Goal: Task Accomplishment & Management: Use online tool/utility

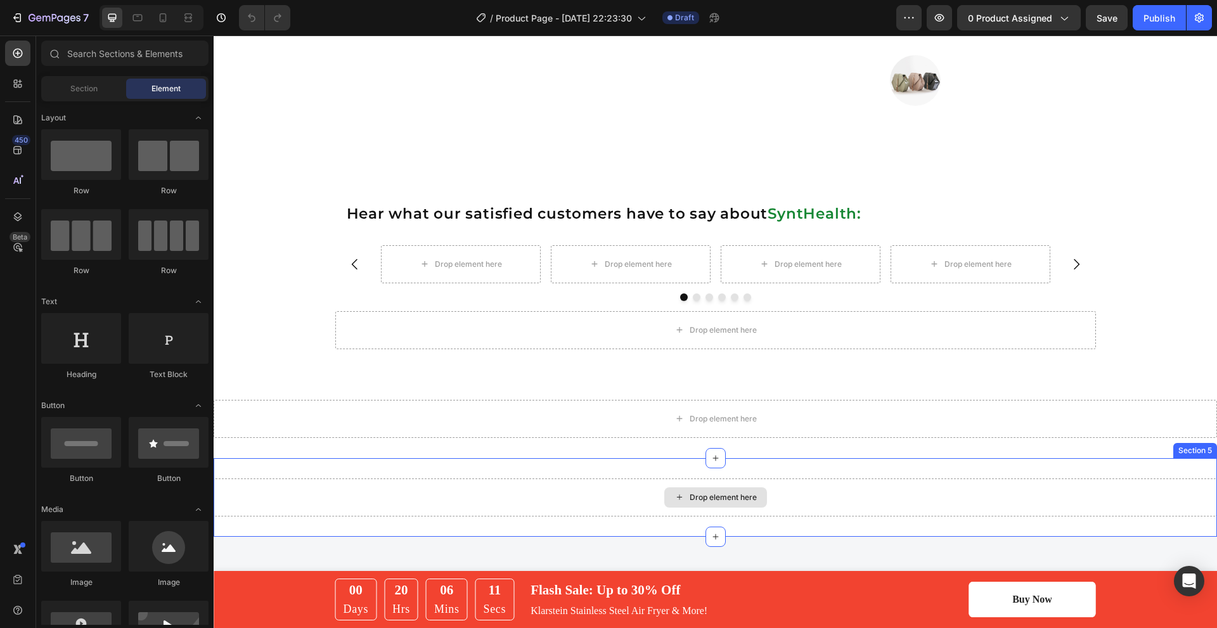
scroll to position [1014, 0]
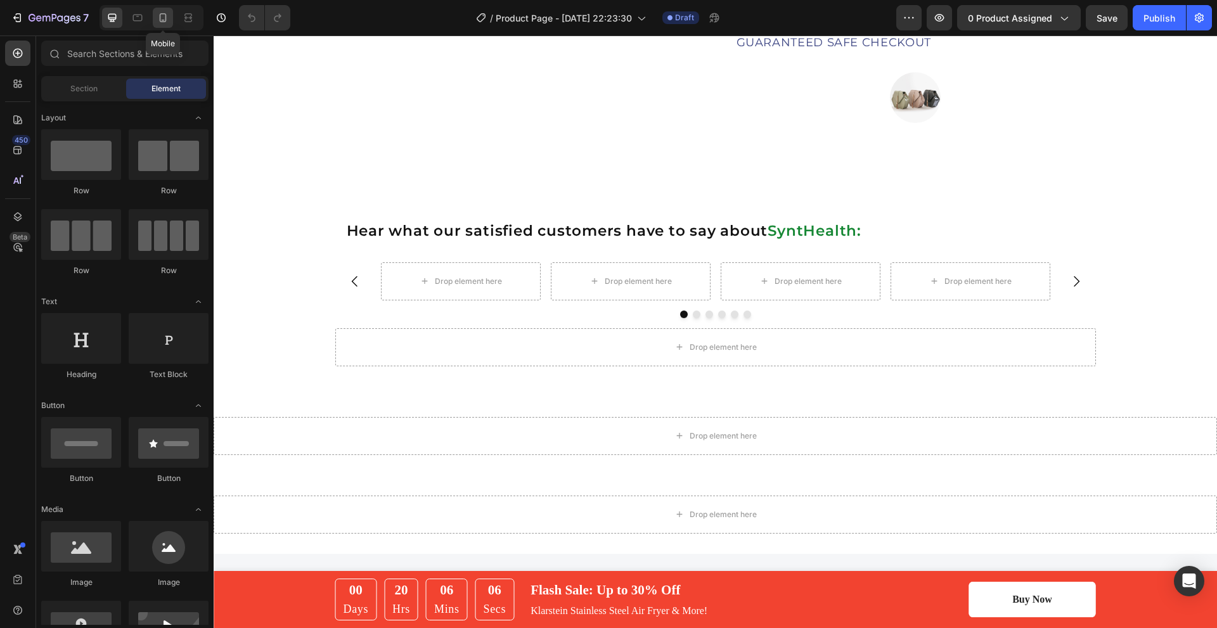
click at [168, 25] on div at bounding box center [163, 18] width 20 height 20
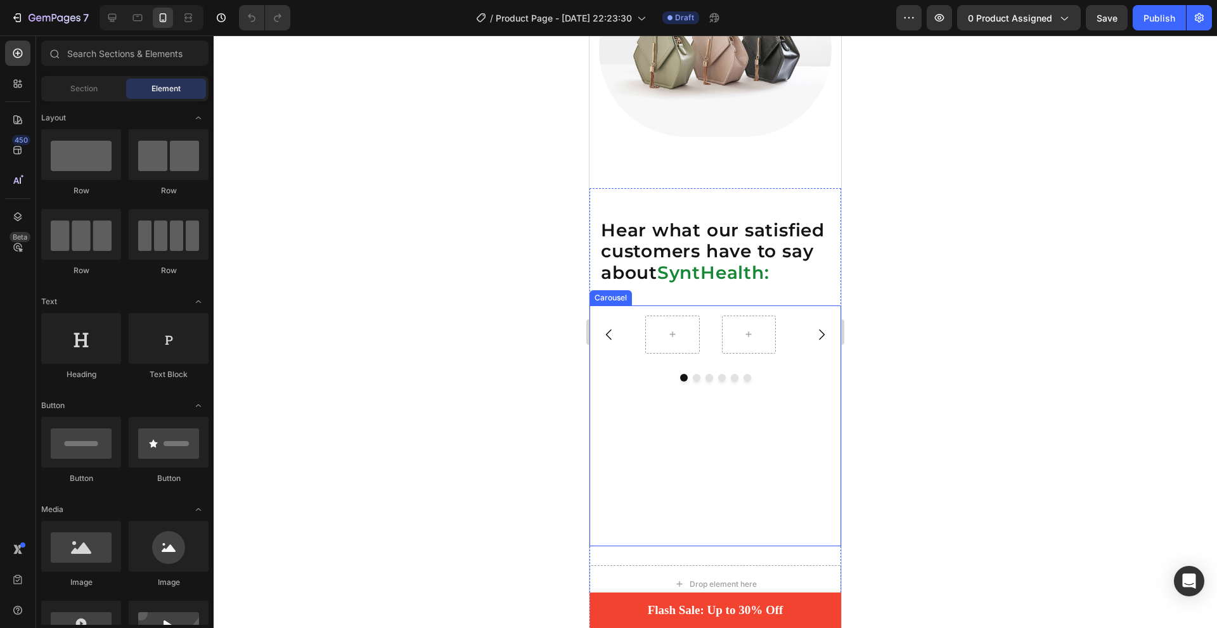
scroll to position [992, 0]
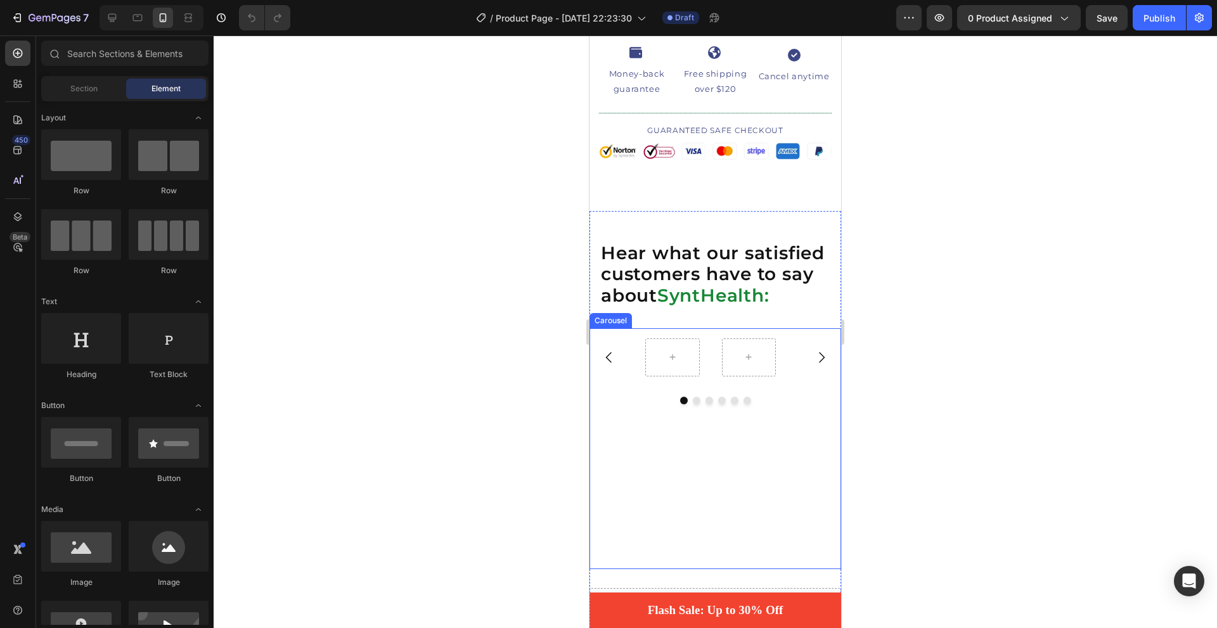
click at [712, 376] on div at bounding box center [749, 357] width 75 height 58
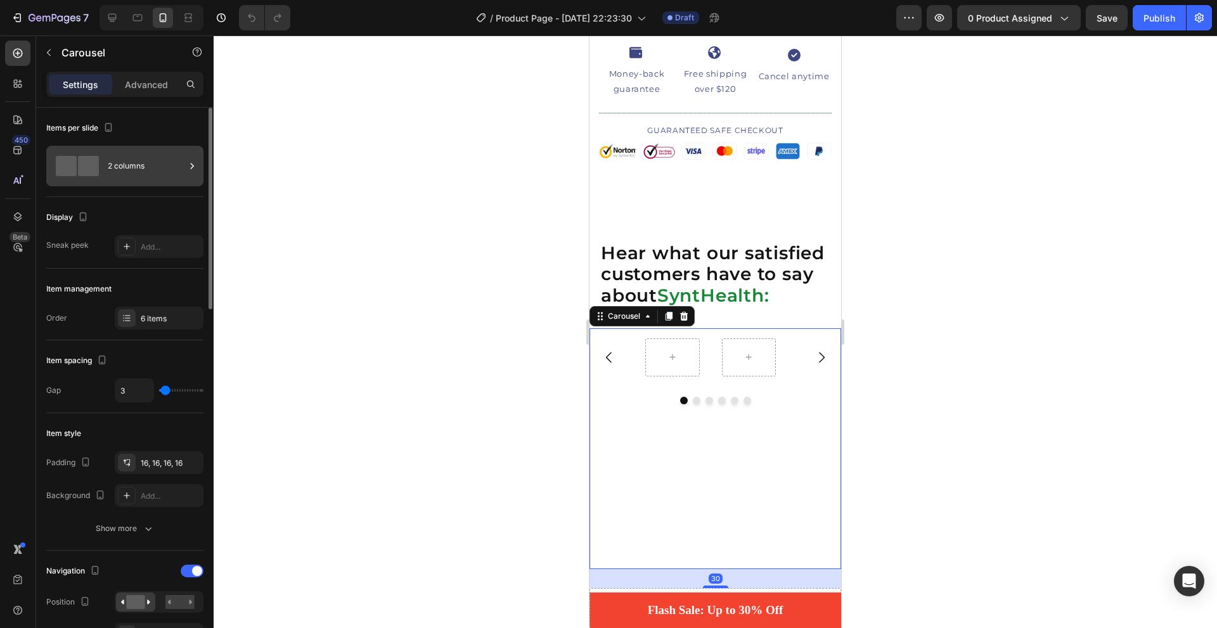
click at [93, 175] on span at bounding box center [88, 166] width 21 height 20
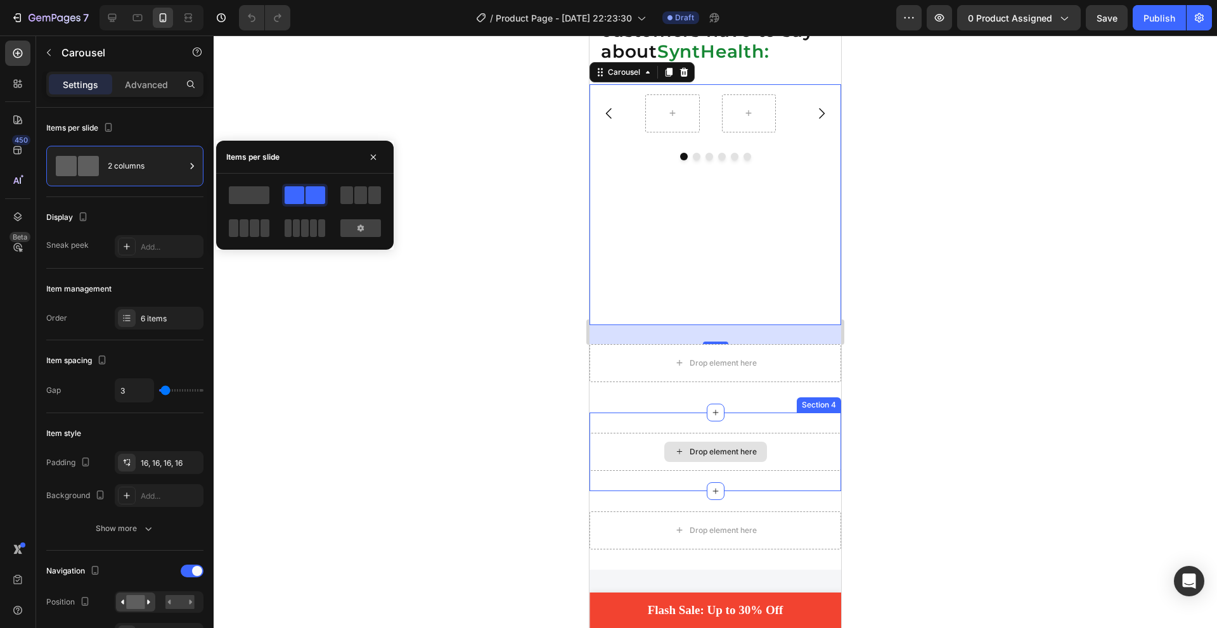
scroll to position [1245, 0]
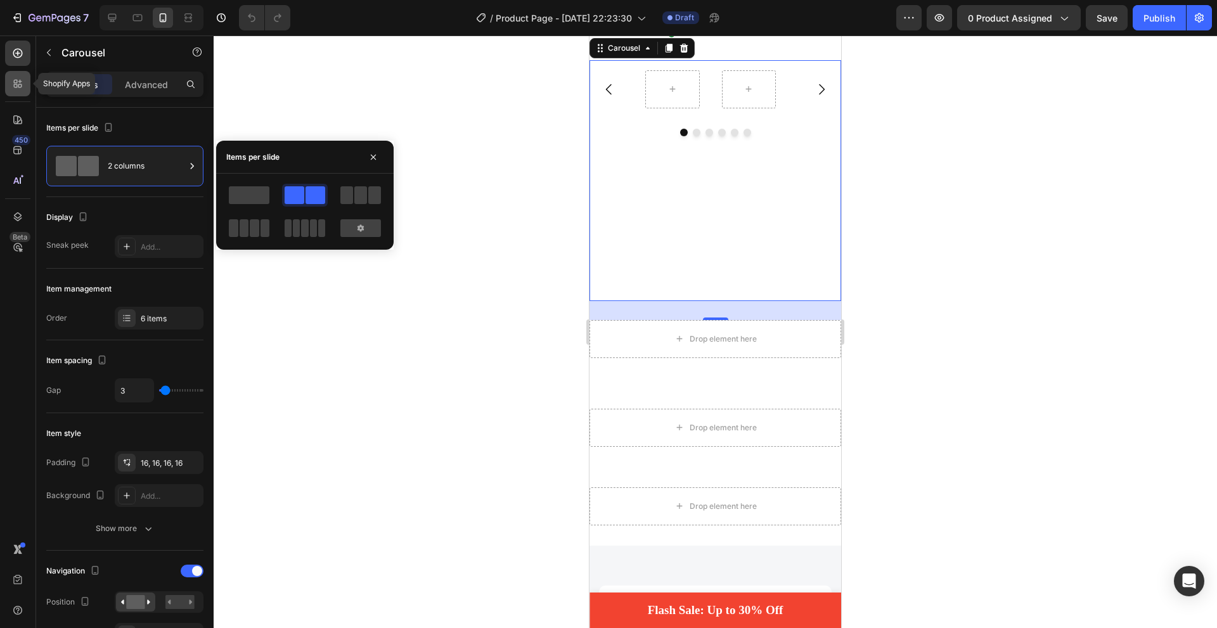
click at [19, 89] on icon at bounding box center [17, 83] width 13 height 13
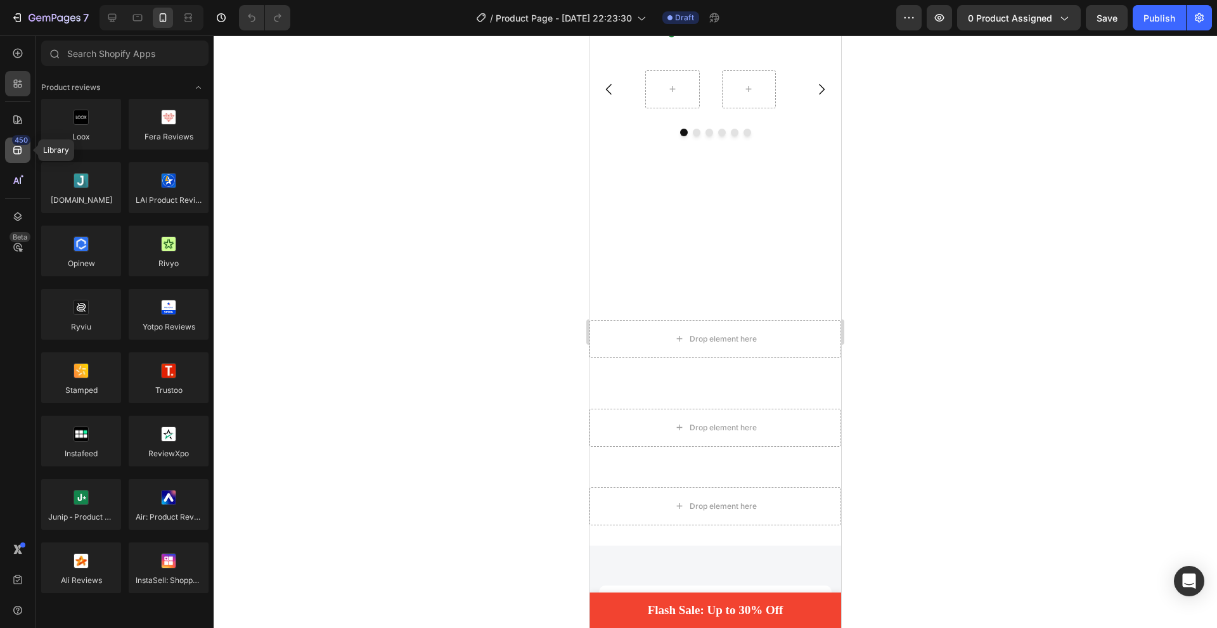
click at [19, 154] on icon at bounding box center [17, 150] width 8 height 8
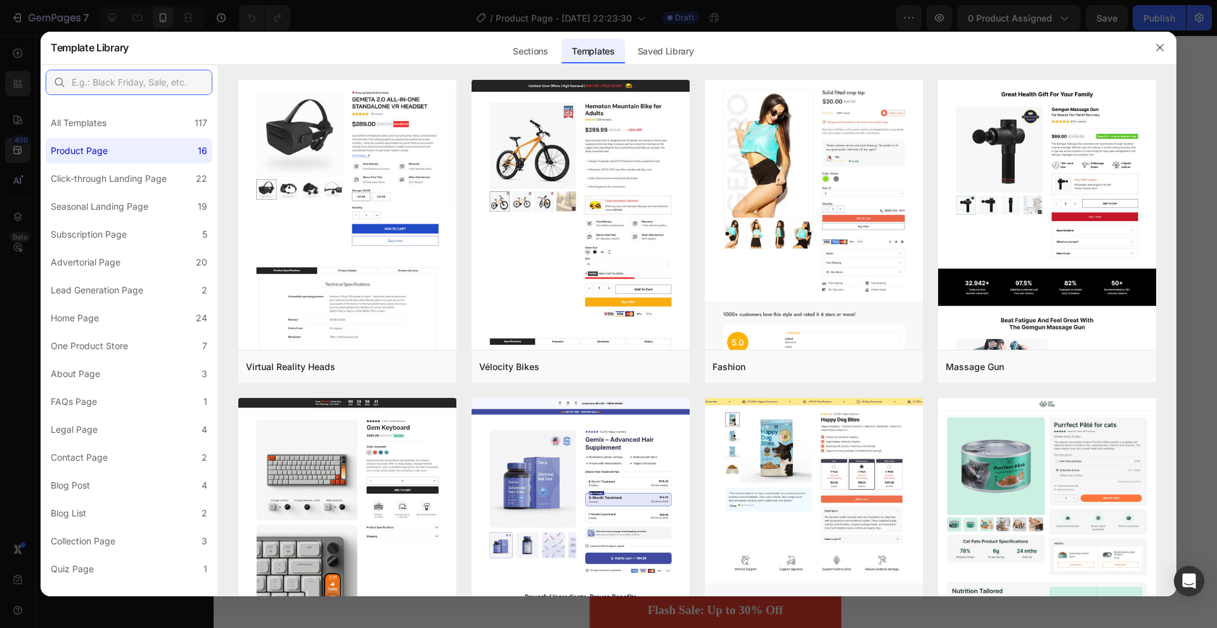
click at [141, 84] on input "text" at bounding box center [129, 82] width 167 height 25
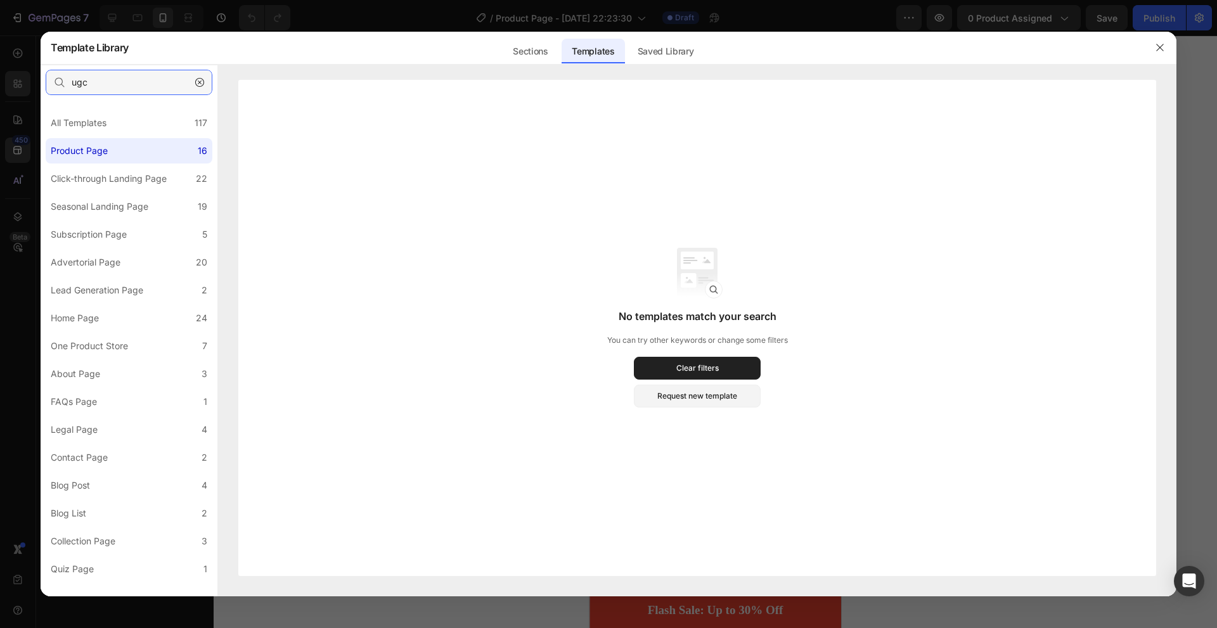
drag, startPoint x: 120, startPoint y: 88, endPoint x: 53, endPoint y: 83, distance: 66.7
click at [55, 84] on div "ugc" at bounding box center [129, 82] width 167 height 25
type input "video"
click at [156, 88] on input "video" at bounding box center [129, 82] width 167 height 25
click at [199, 80] on icon "button" at bounding box center [199, 82] width 9 height 9
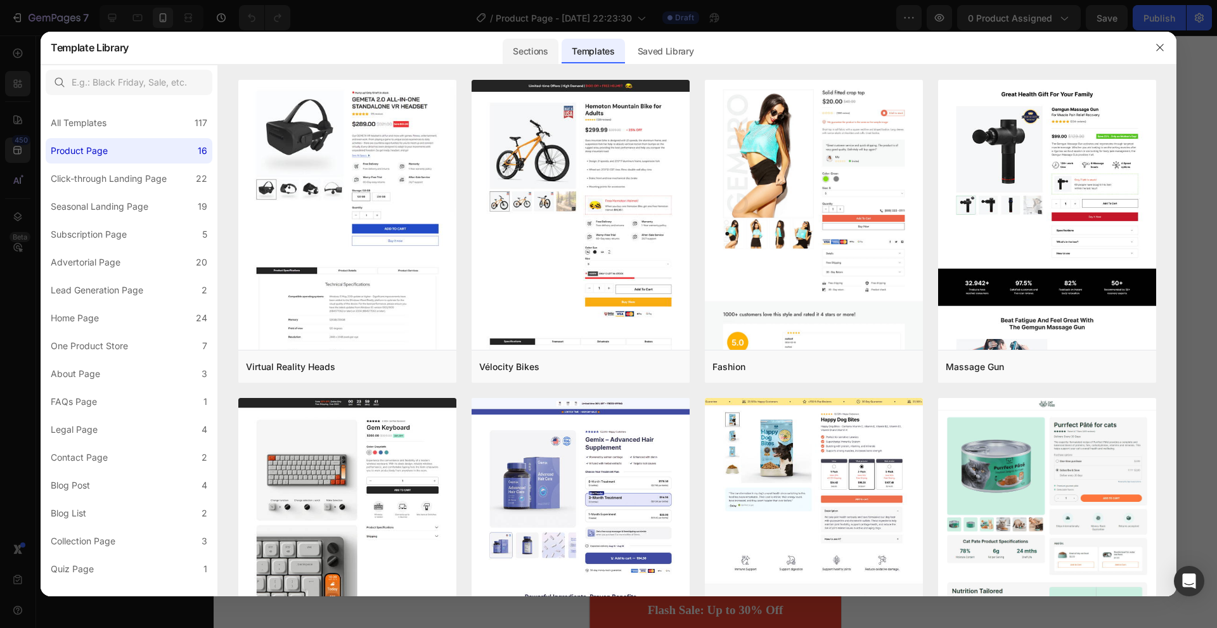
click at [537, 55] on div "Sections" at bounding box center [530, 51] width 55 height 25
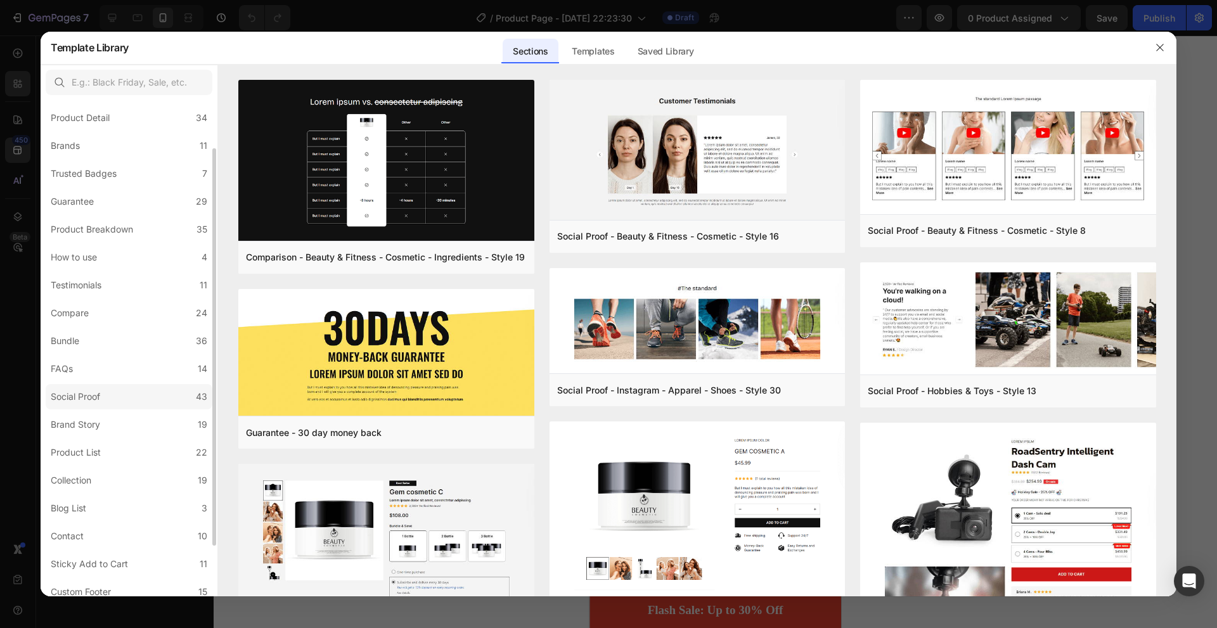
scroll to position [0, 0]
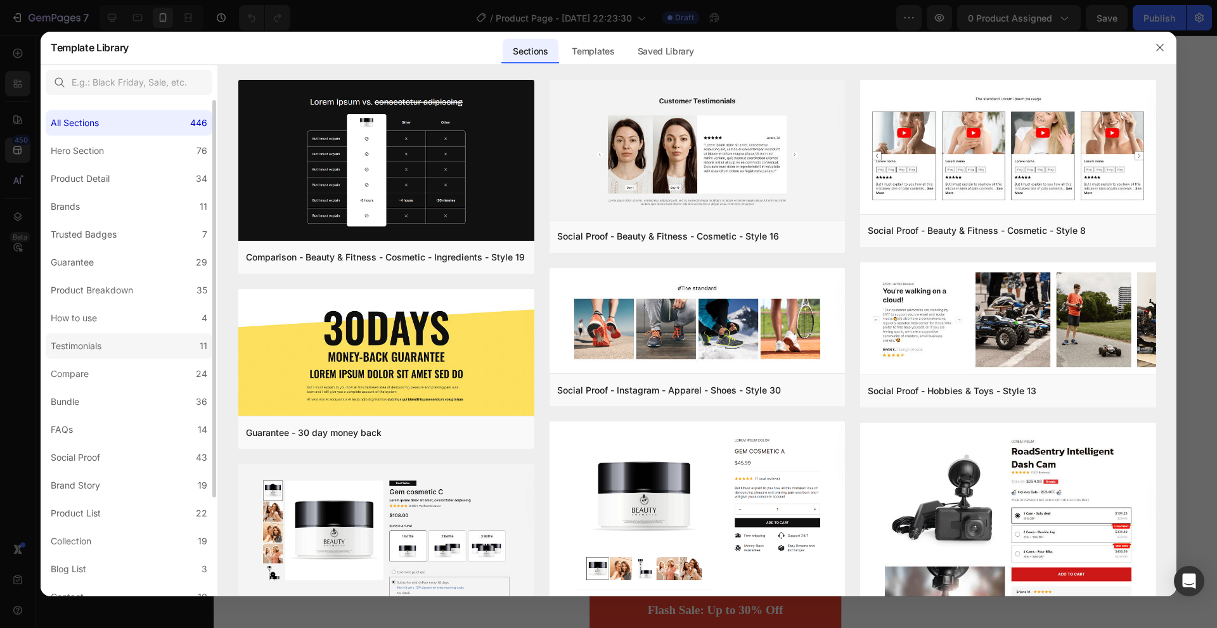
click at [129, 337] on label "Testimonials 11" at bounding box center [129, 345] width 167 height 25
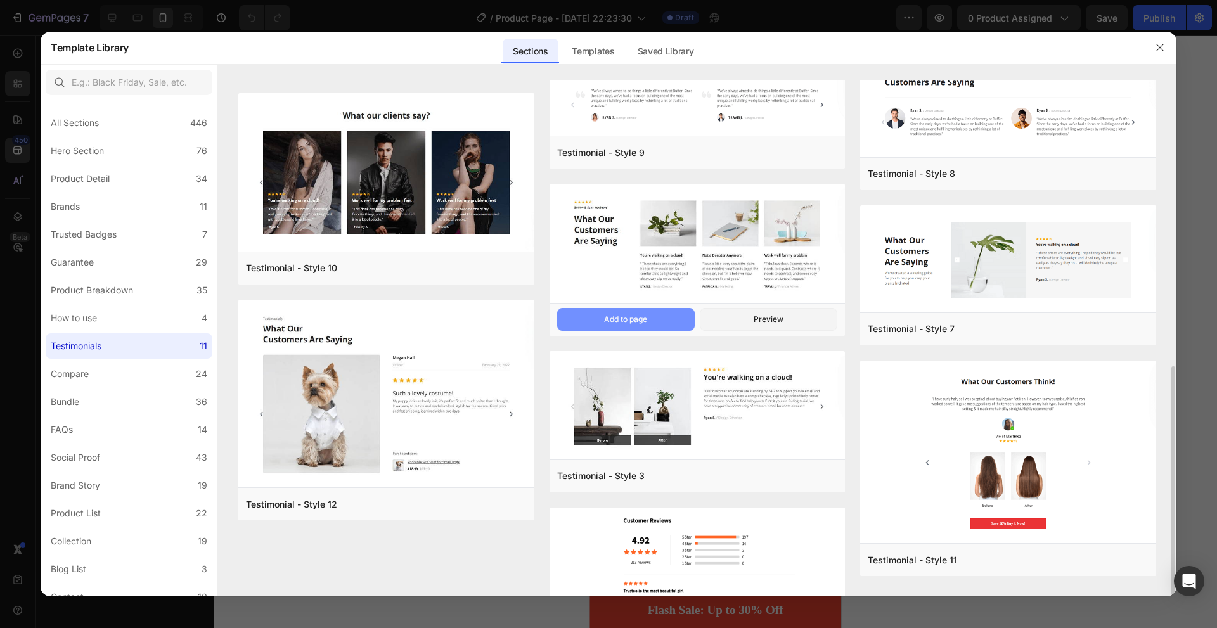
scroll to position [290, 0]
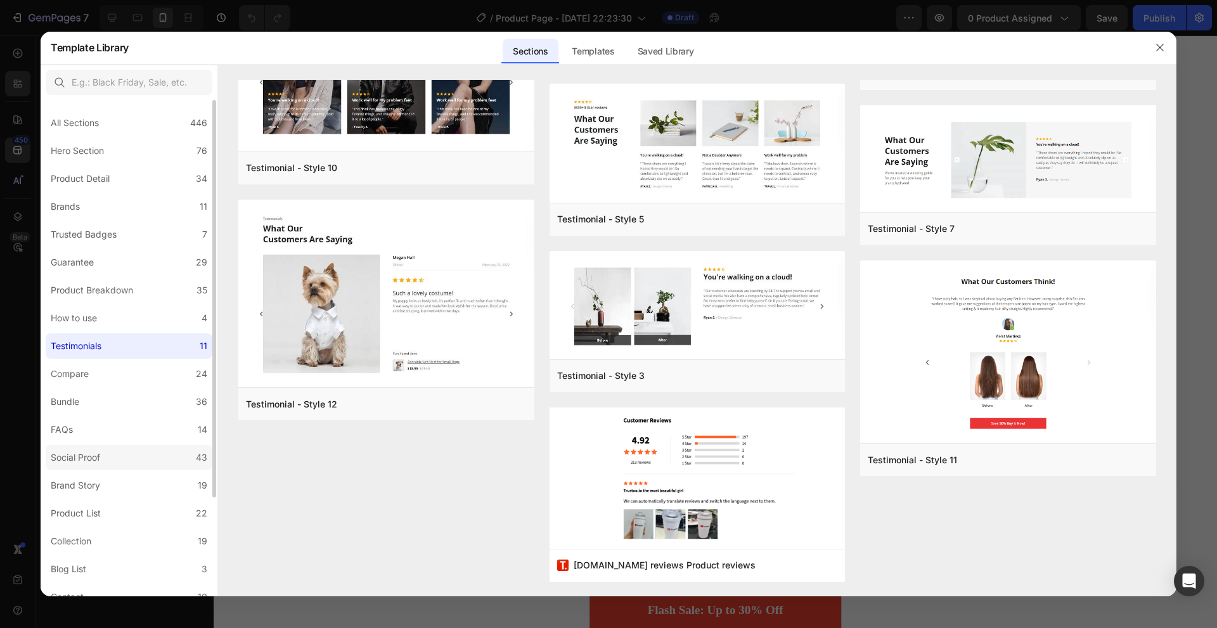
click at [151, 458] on label "Social Proof 43" at bounding box center [129, 457] width 167 height 25
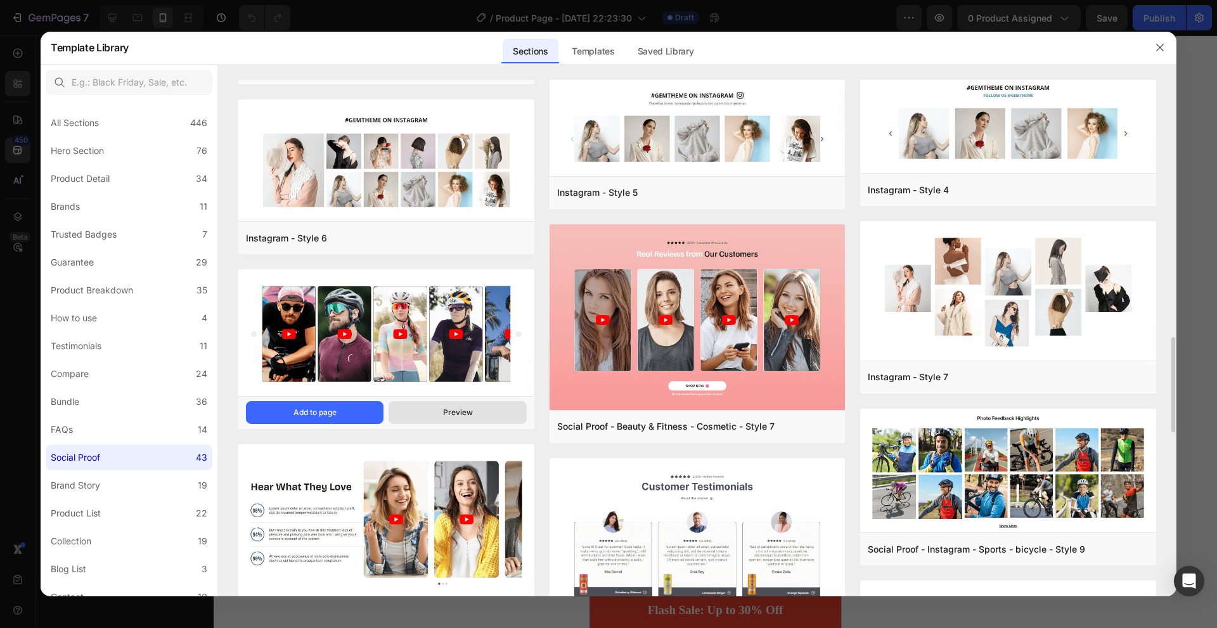
scroll to position [712, 0]
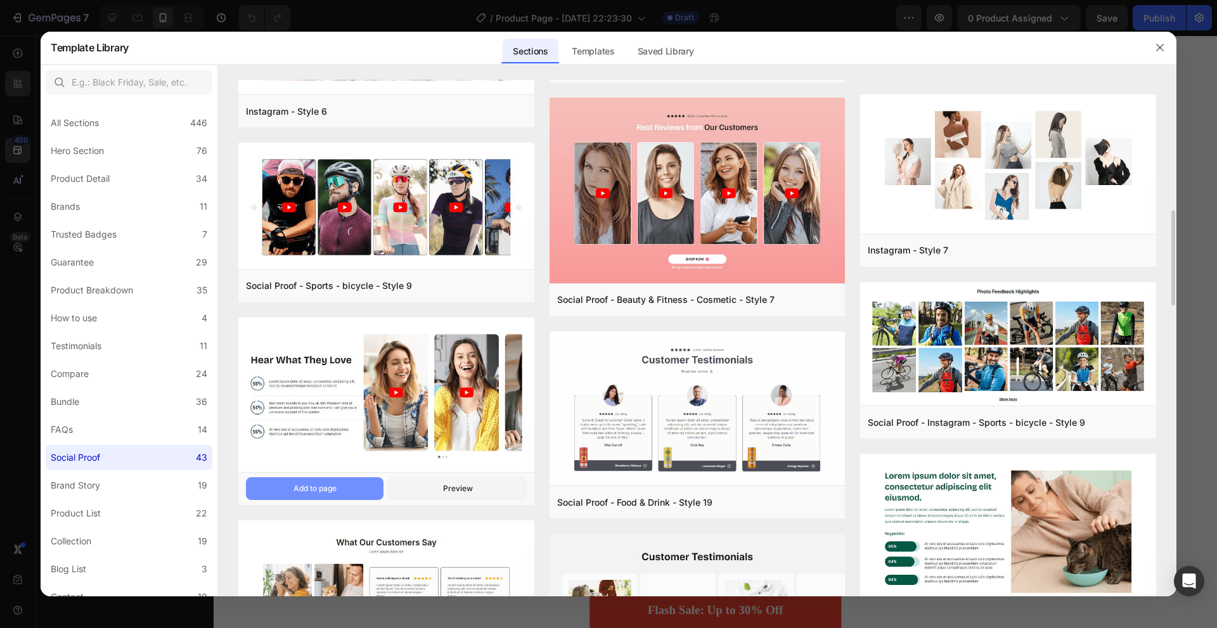
click at [359, 488] on button "Add to page" at bounding box center [315, 488] width 138 height 23
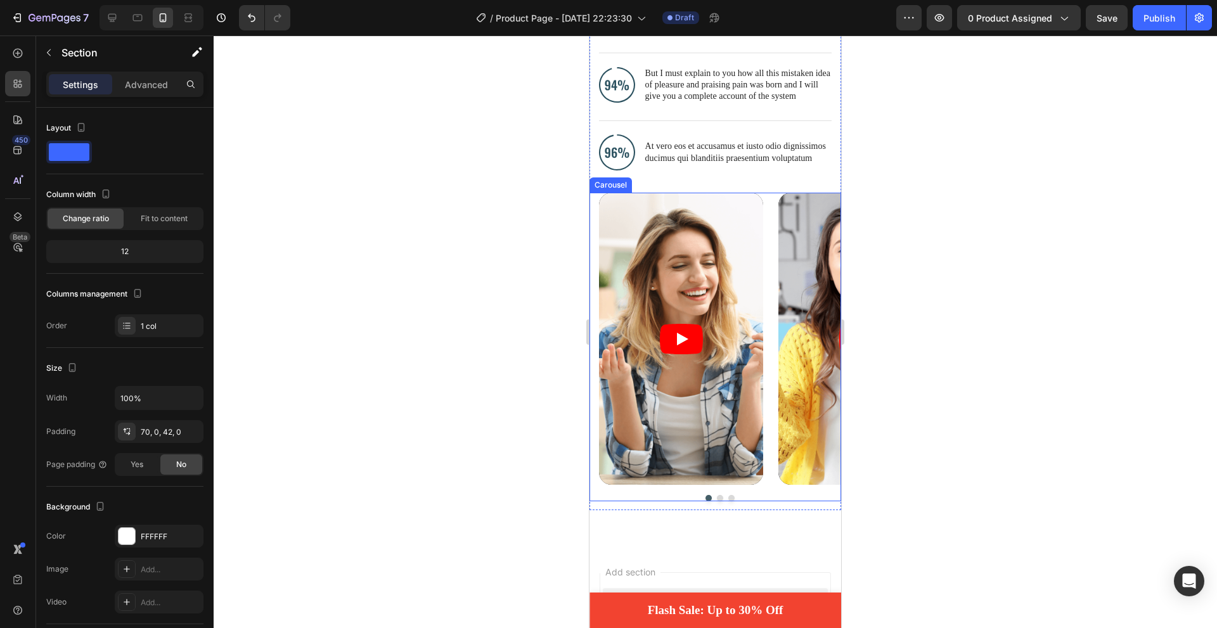
scroll to position [9682, 0]
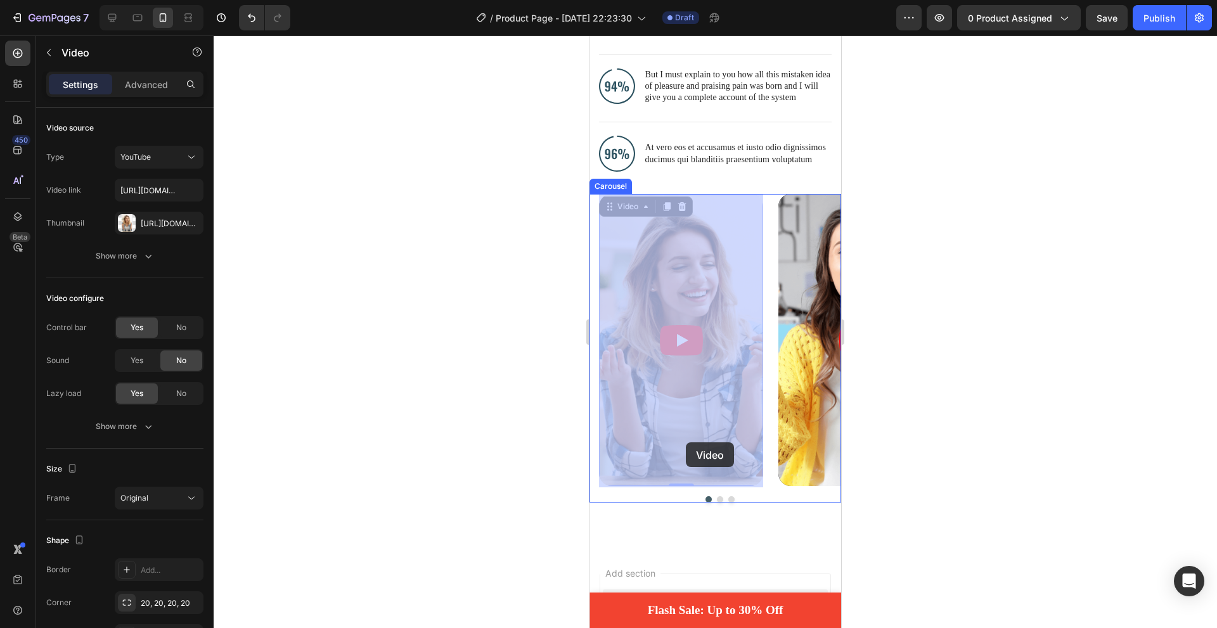
drag, startPoint x: 761, startPoint y: 443, endPoint x: 684, endPoint y: 465, distance: 79.0
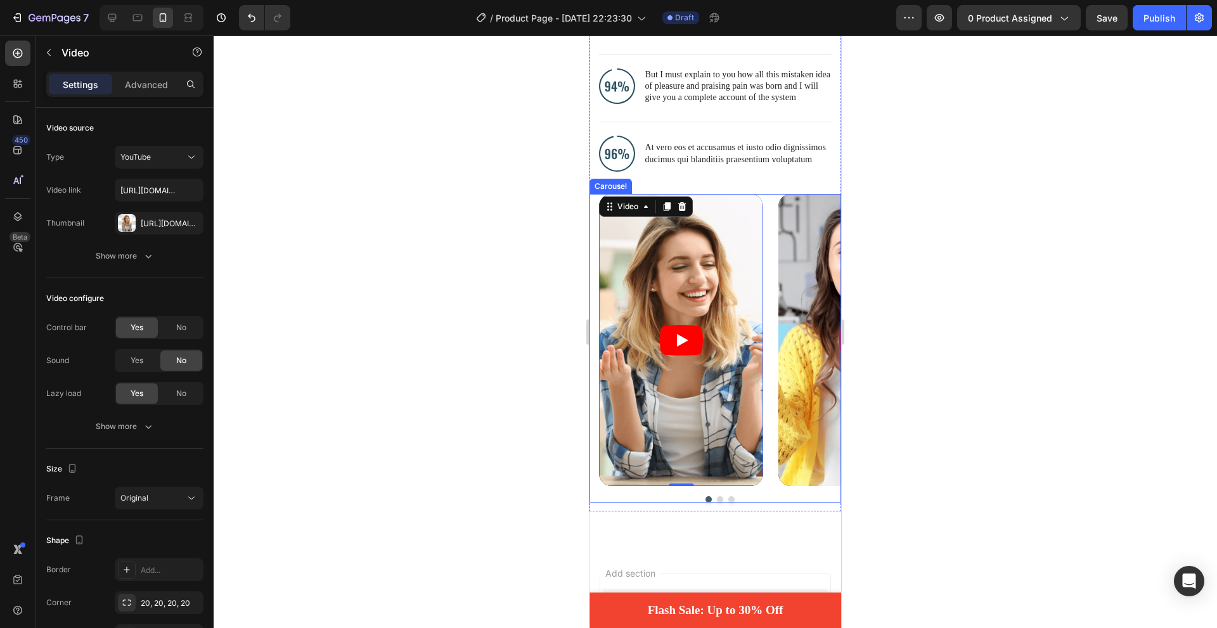
click at [717, 497] on button "Dot" at bounding box center [720, 499] width 6 height 6
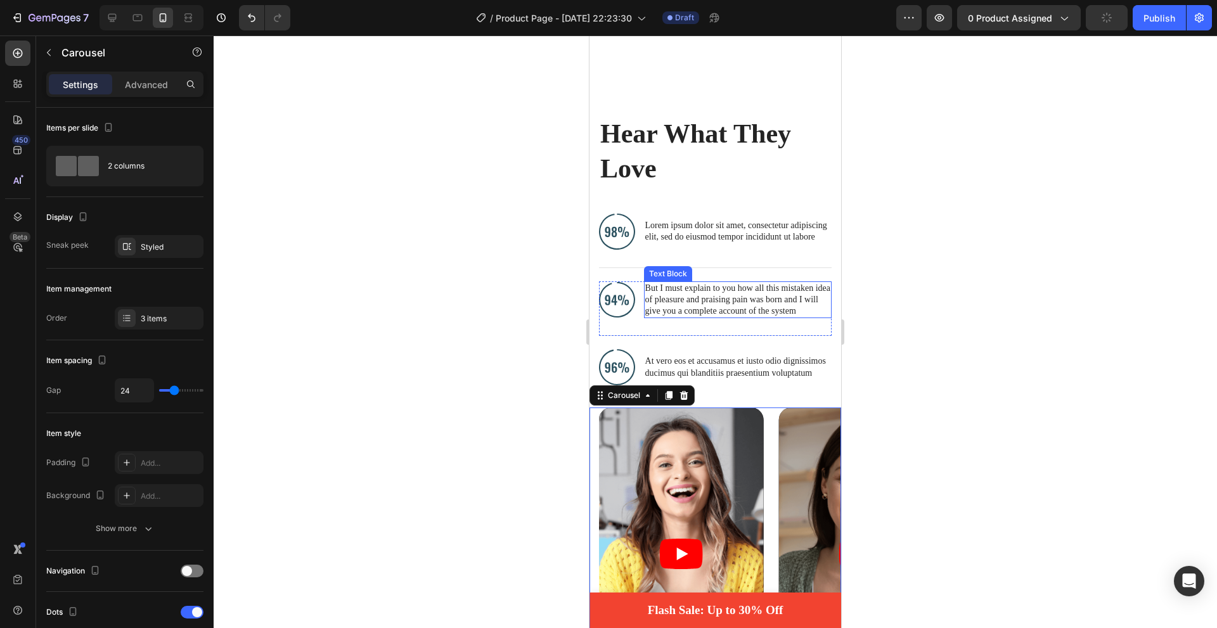
scroll to position [9302, 0]
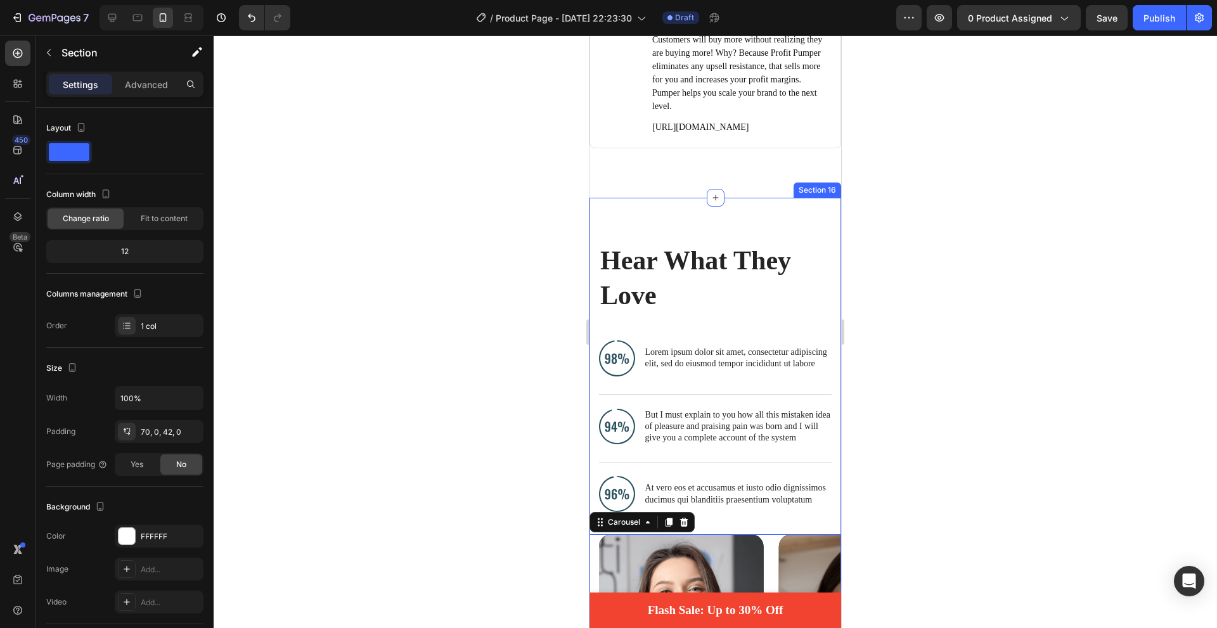
click at [724, 269] on div "Hear What They Love Heading Image Lorem ipsum dolor sit amet, consectetur adipi…" at bounding box center [715, 543] width 252 height 691
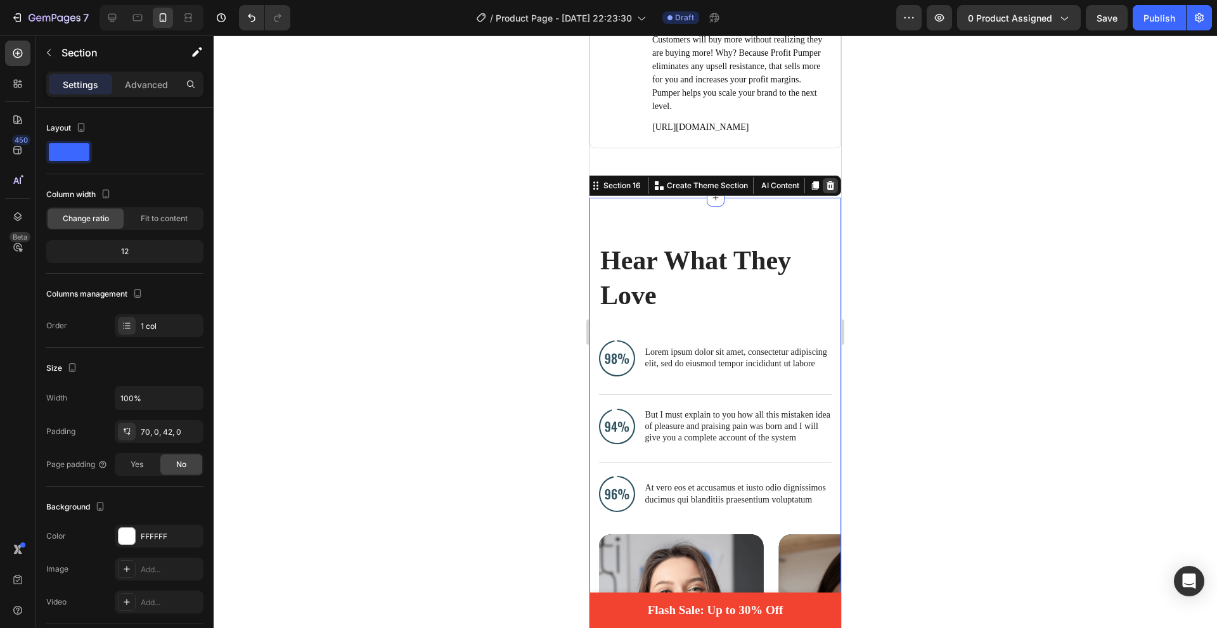
click at [826, 190] on icon at bounding box center [830, 185] width 8 height 9
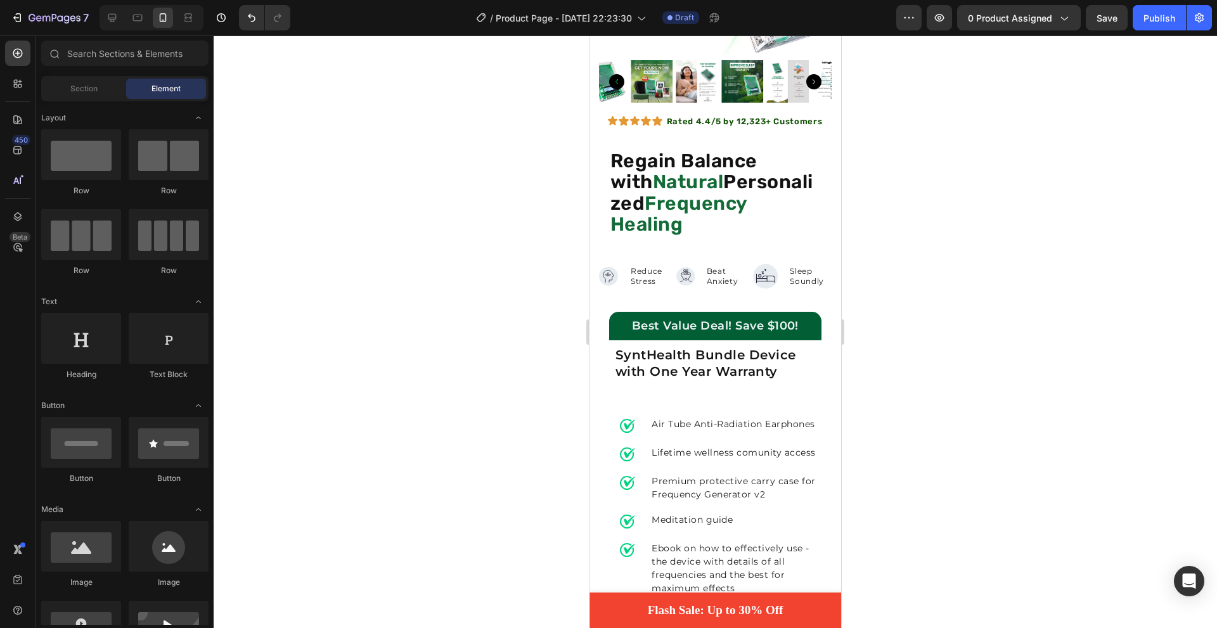
scroll to position [282, 0]
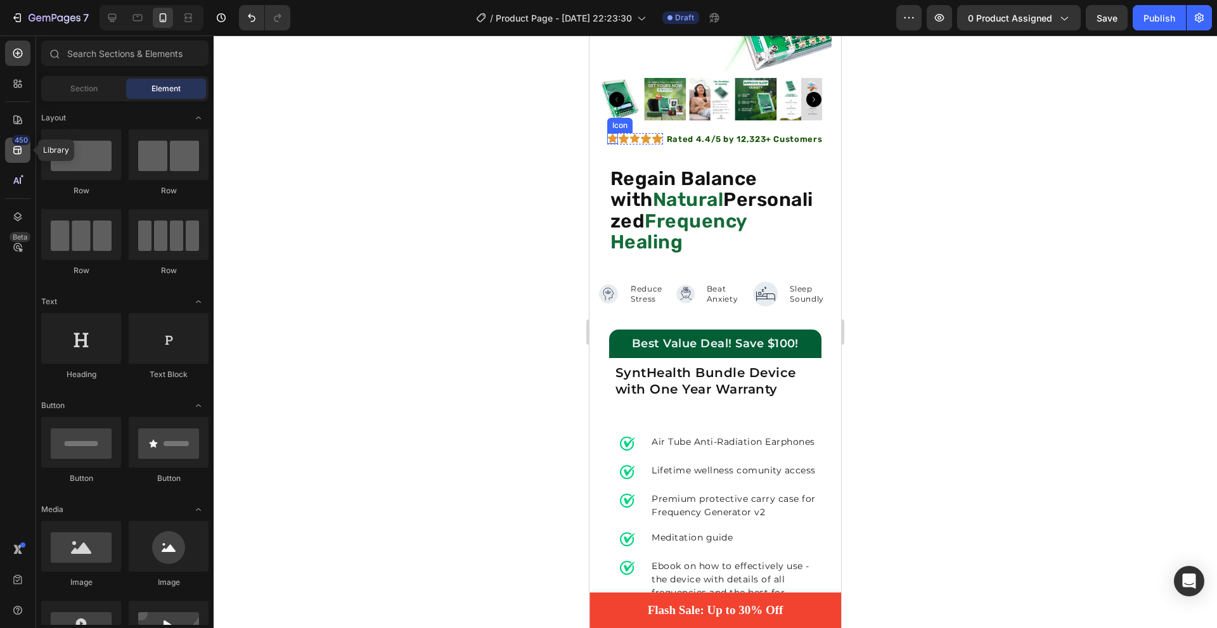
click at [20, 148] on icon at bounding box center [17, 150] width 13 height 13
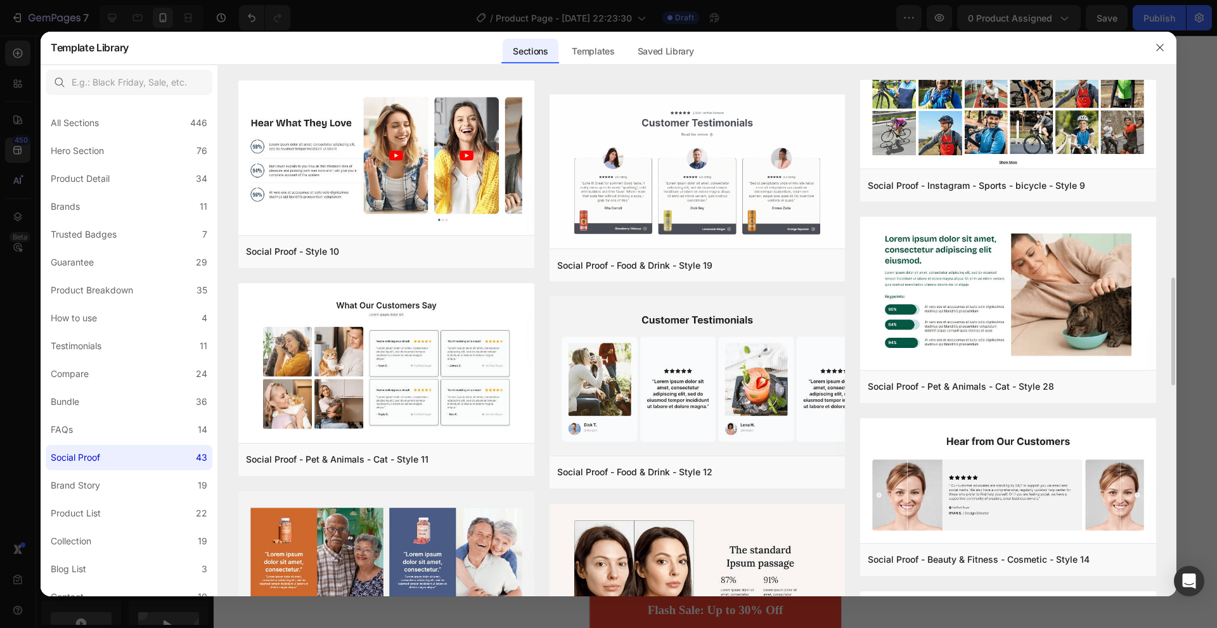
scroll to position [822, 0]
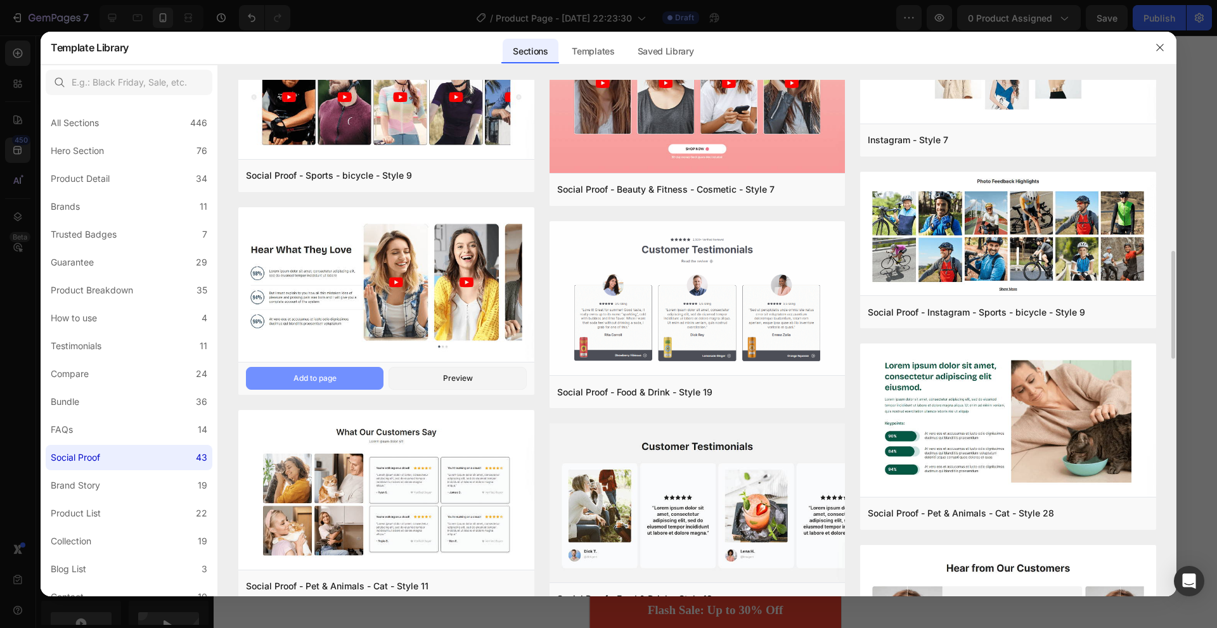
click at [353, 376] on button "Add to page" at bounding box center [315, 378] width 138 height 23
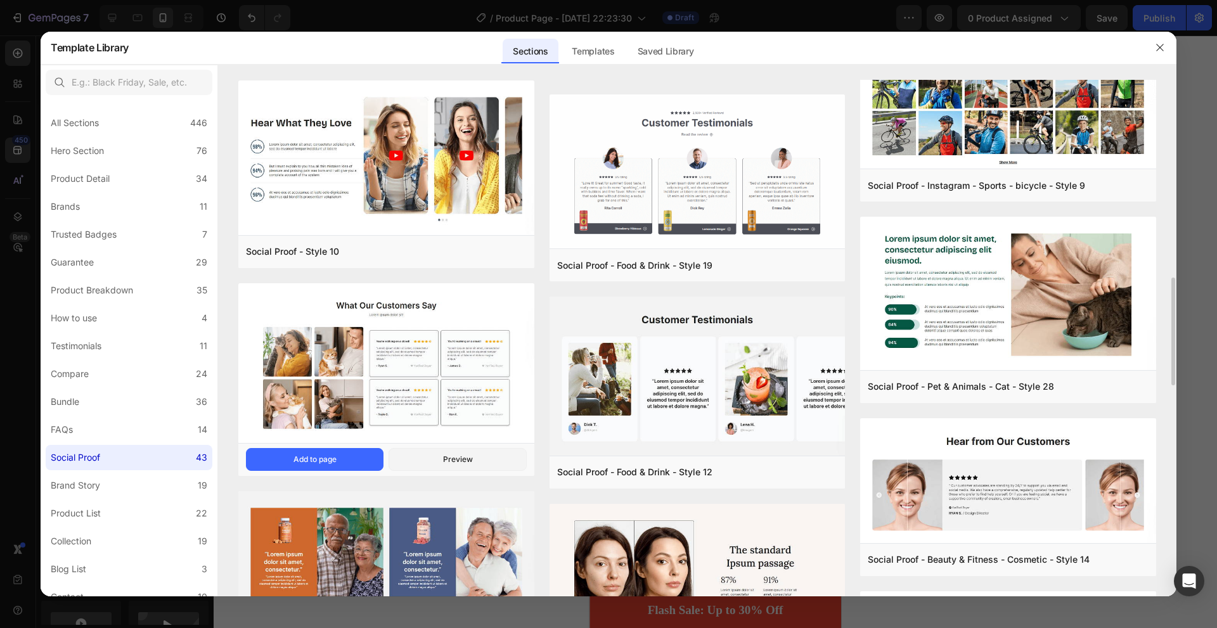
scroll to position [885, 0]
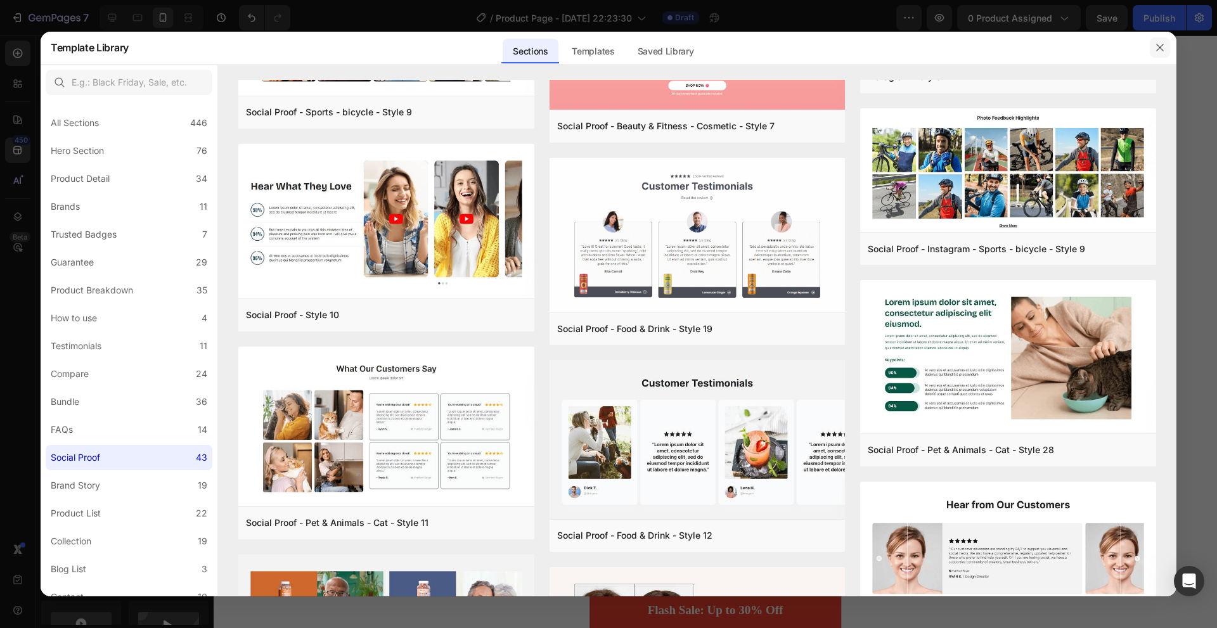
click at [1155, 50] on icon "button" at bounding box center [1160, 47] width 10 height 10
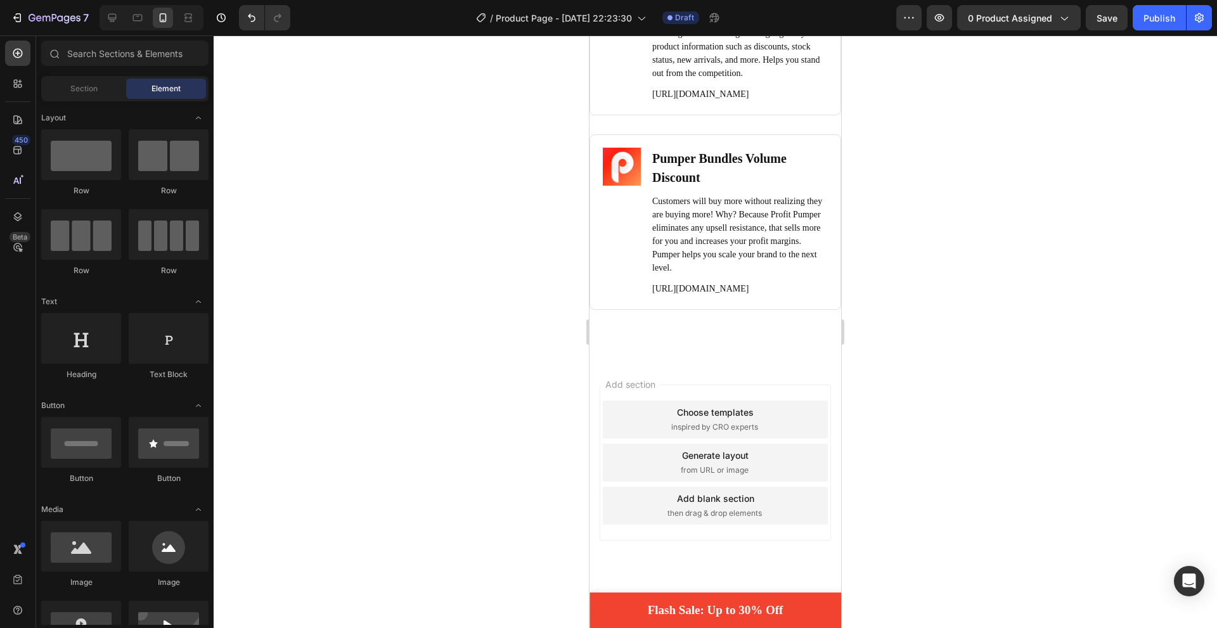
scroll to position [8910, 0]
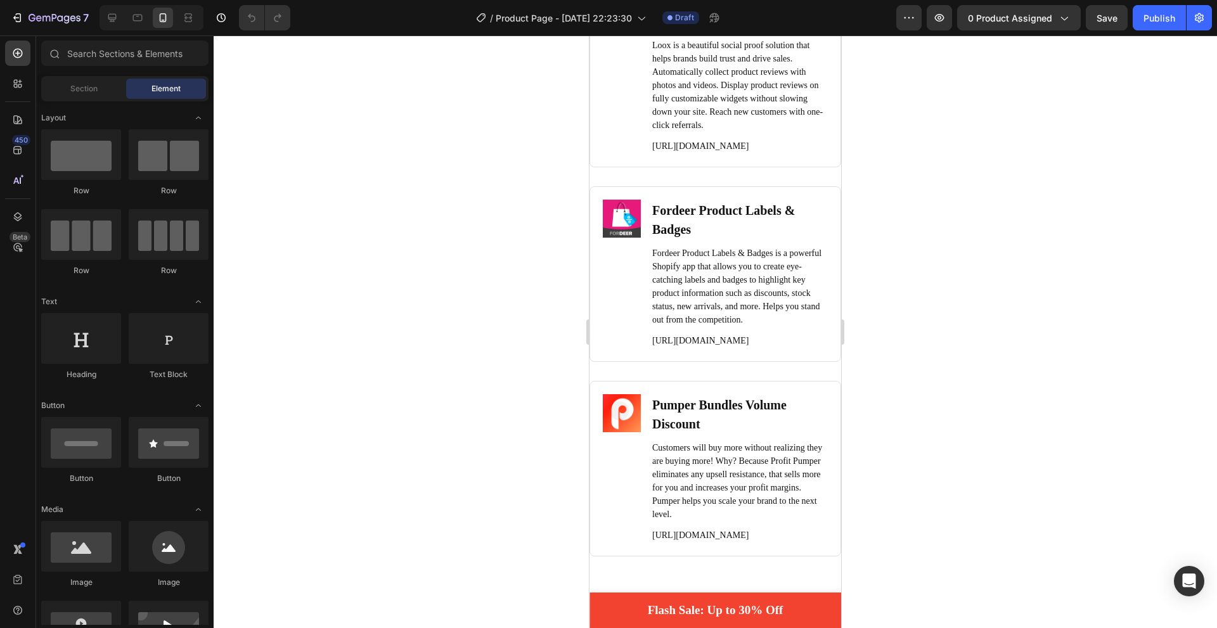
scroll to position [8875, 0]
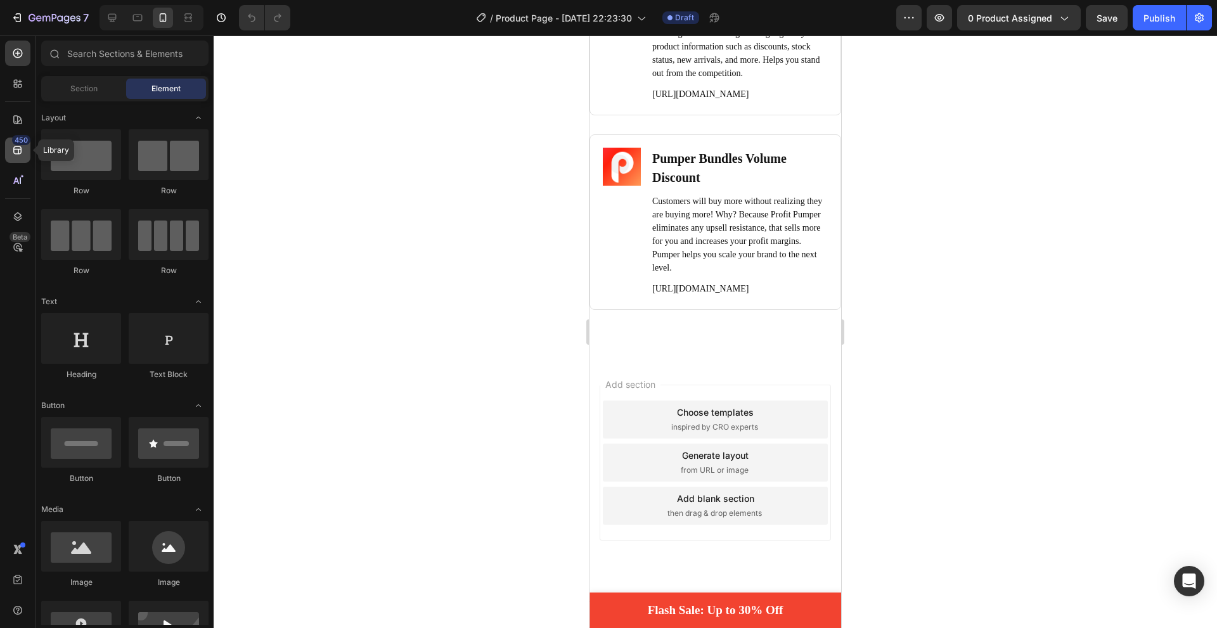
click at [15, 150] on icon at bounding box center [17, 150] width 13 height 13
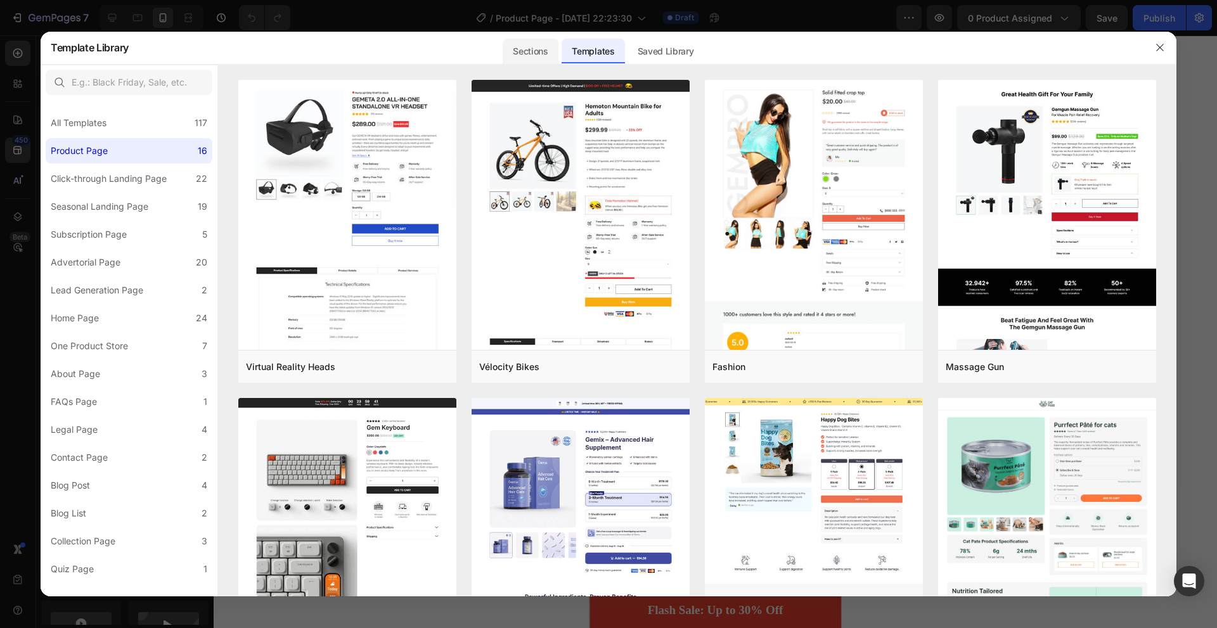
click at [540, 46] on div "Sections" at bounding box center [530, 51] width 55 height 25
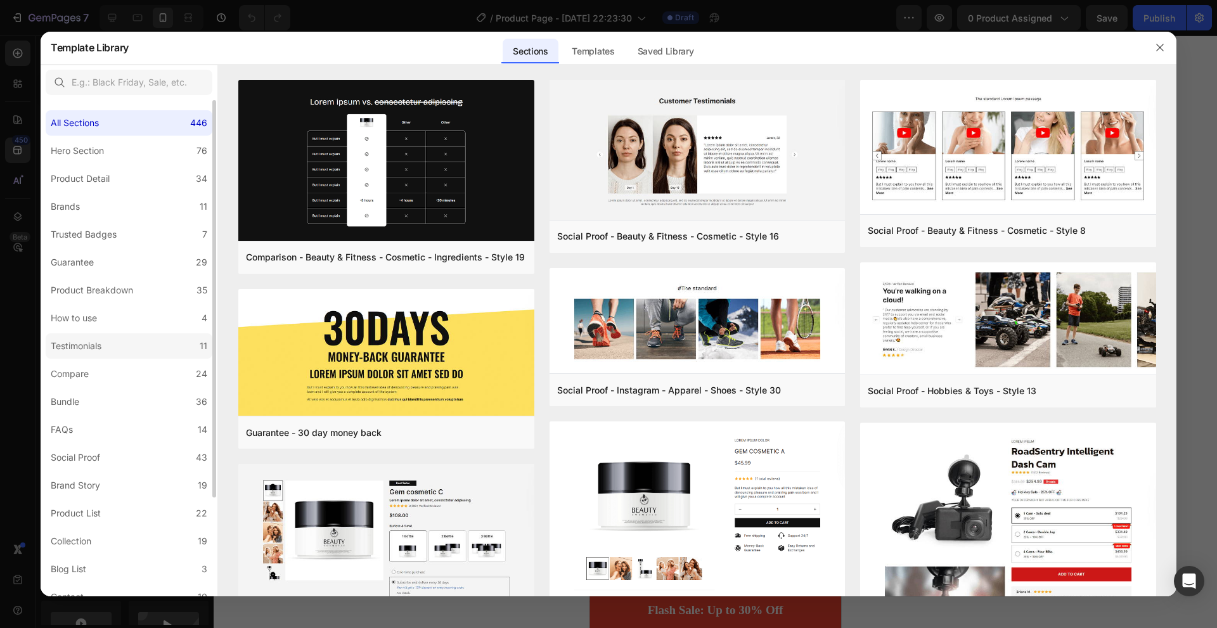
click at [131, 336] on label "Testimonials 11" at bounding box center [129, 345] width 167 height 25
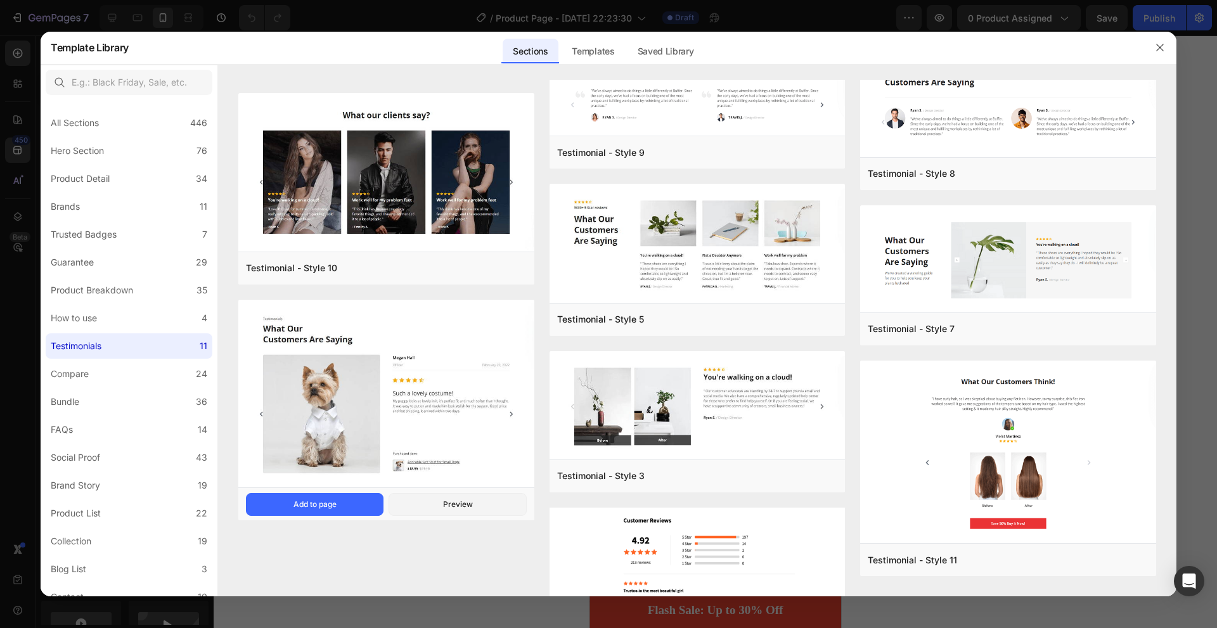
scroll to position [290, 0]
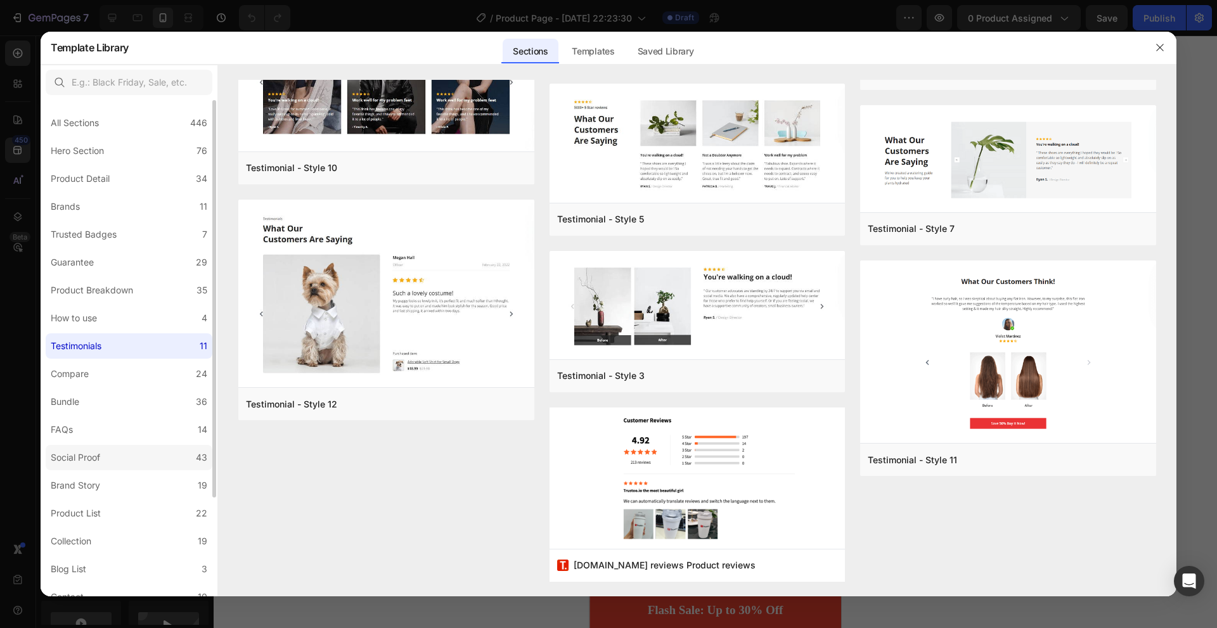
click at [160, 452] on label "Social Proof 43" at bounding box center [129, 457] width 167 height 25
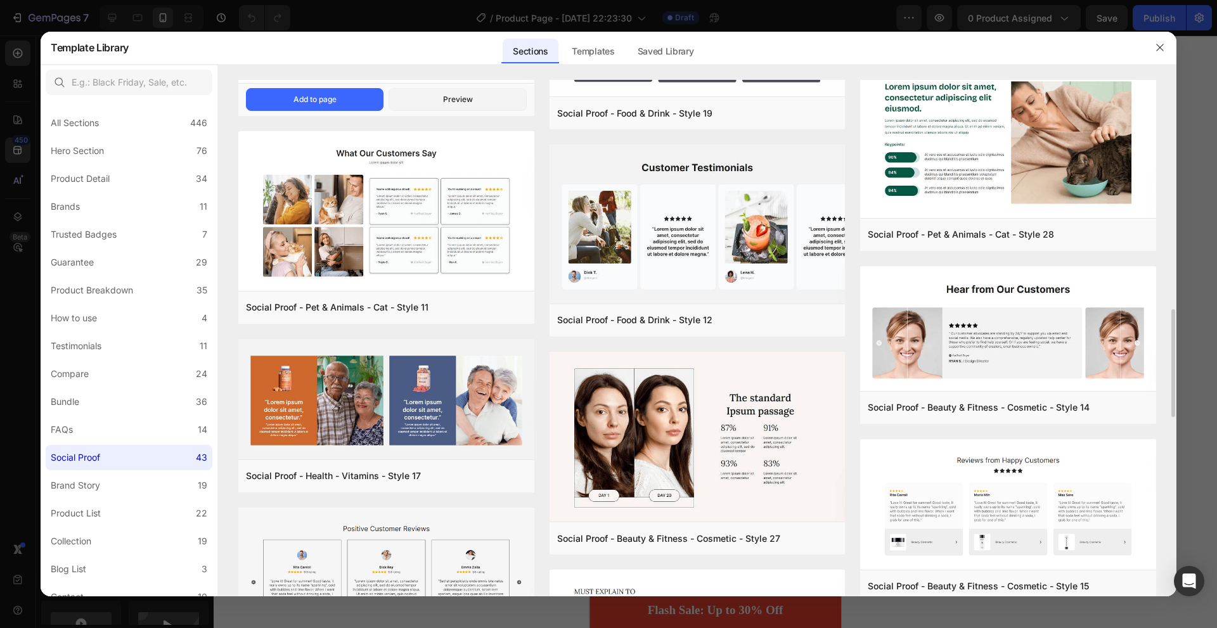
scroll to position [847, 0]
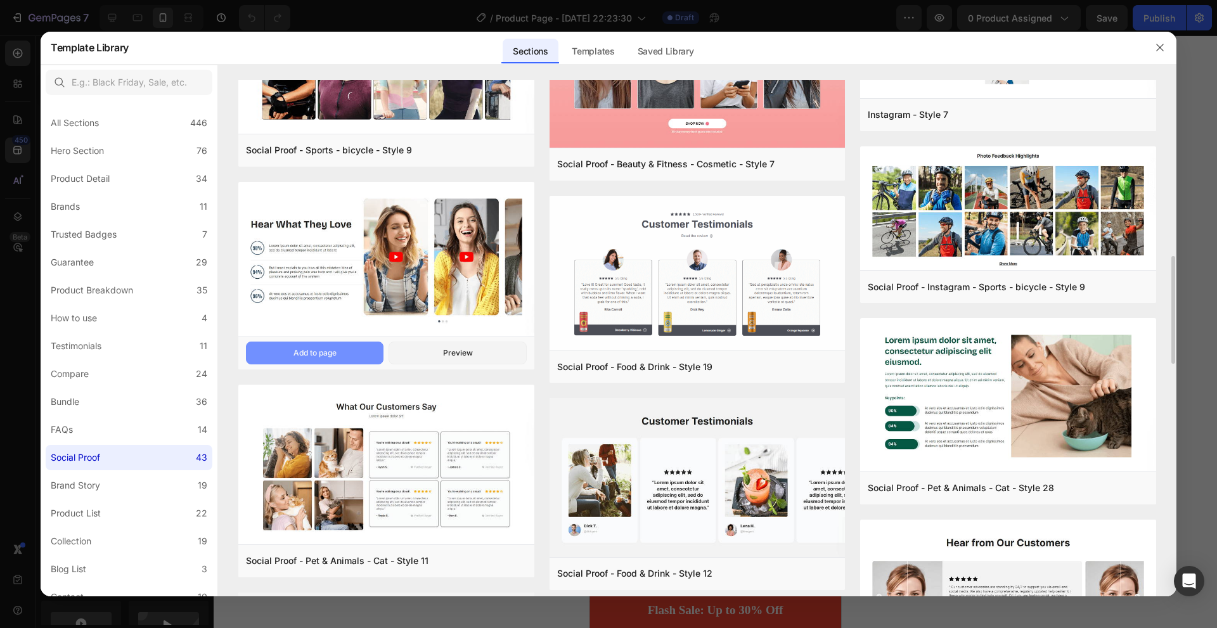
click at [335, 356] on div "Add to page" at bounding box center [314, 352] width 43 height 11
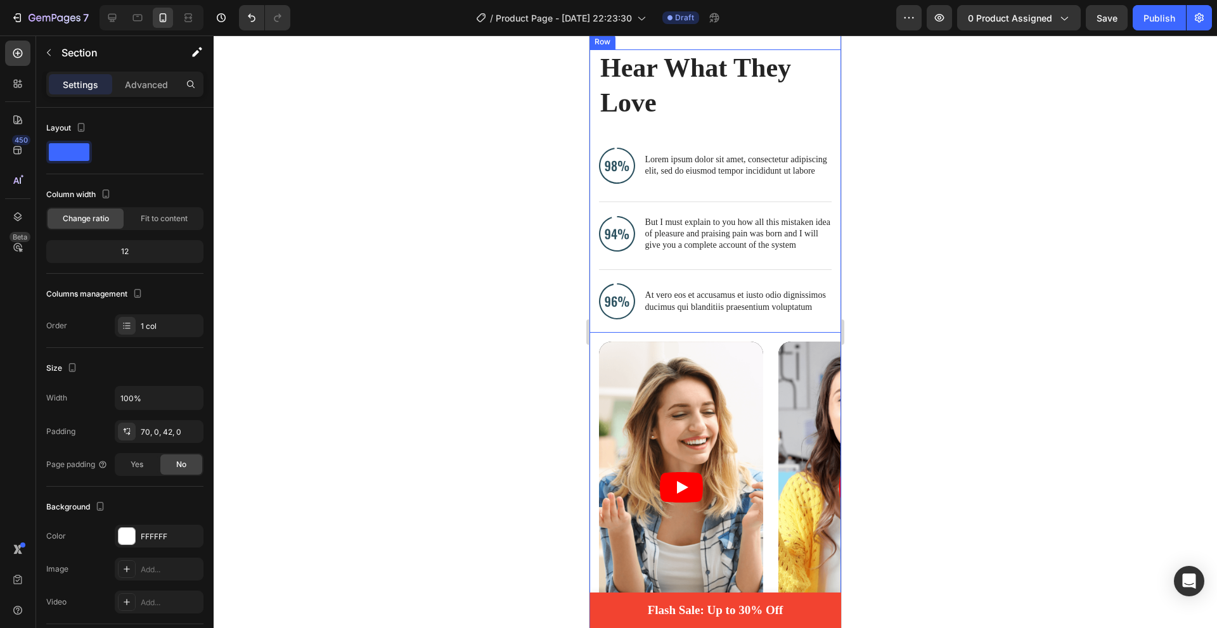
scroll to position [9389, 0]
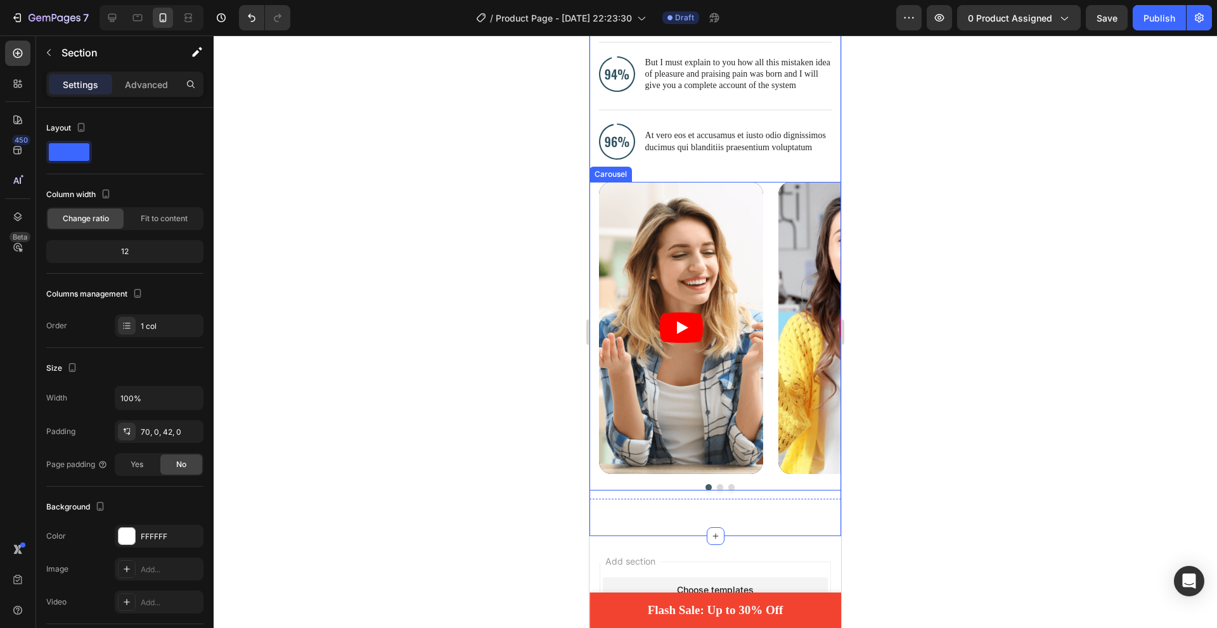
click at [717, 488] on button "Dot" at bounding box center [720, 487] width 6 height 6
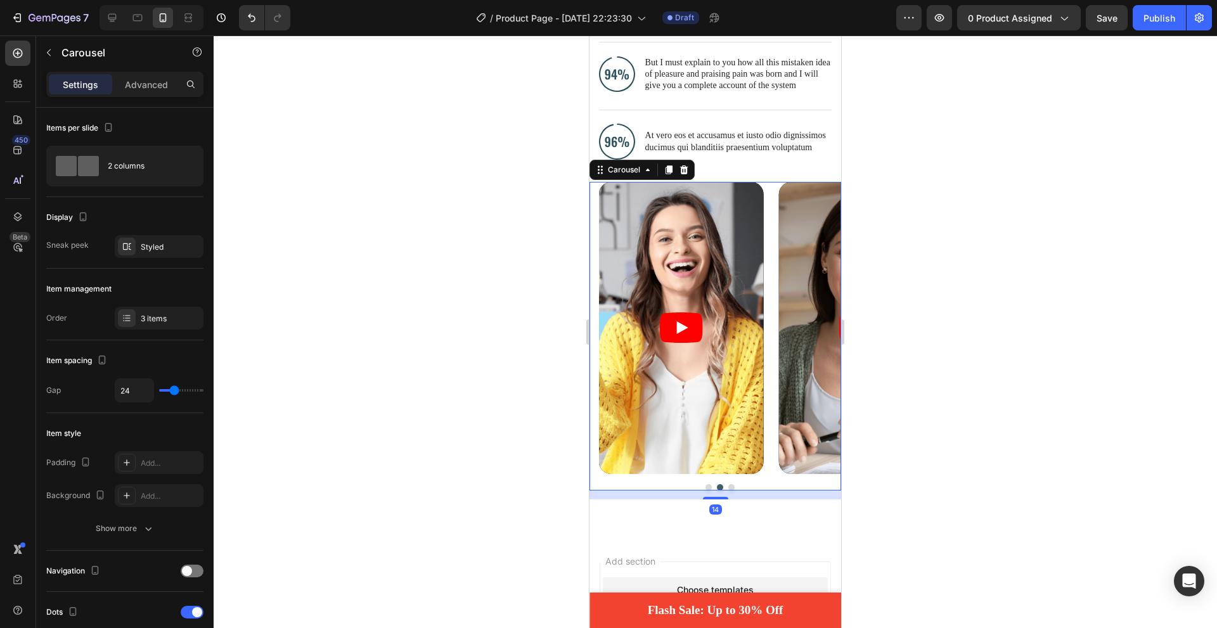
click at [729, 487] on button "Dot" at bounding box center [731, 487] width 6 height 6
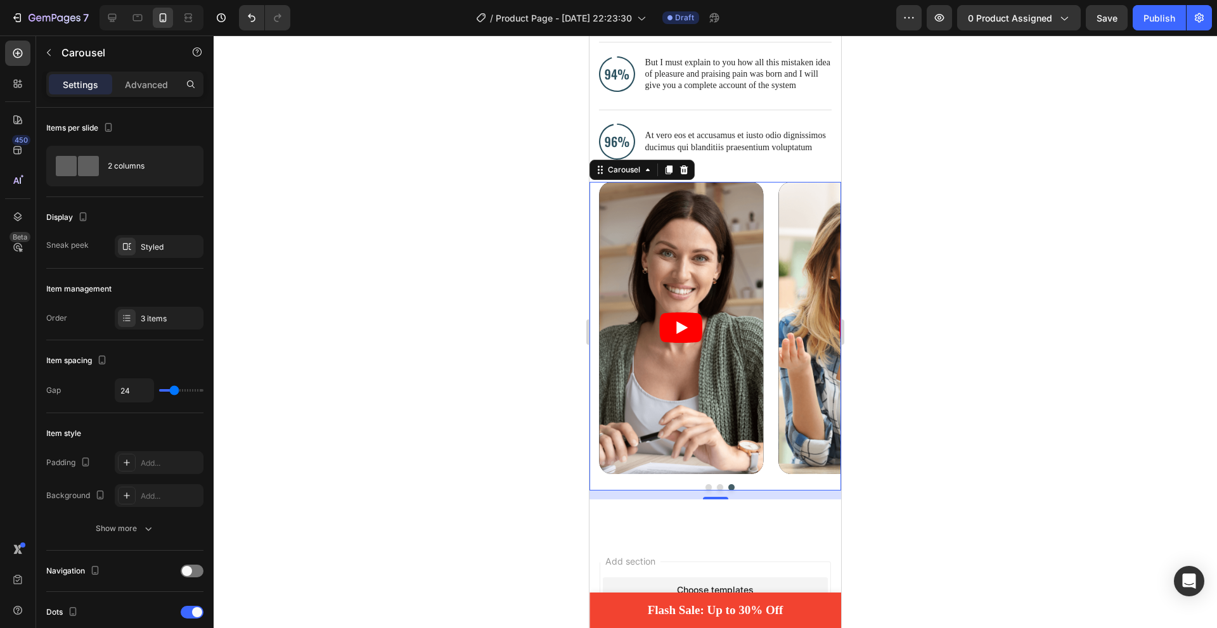
click at [762, 480] on div "Video Video Video Carousel 14" at bounding box center [715, 336] width 252 height 309
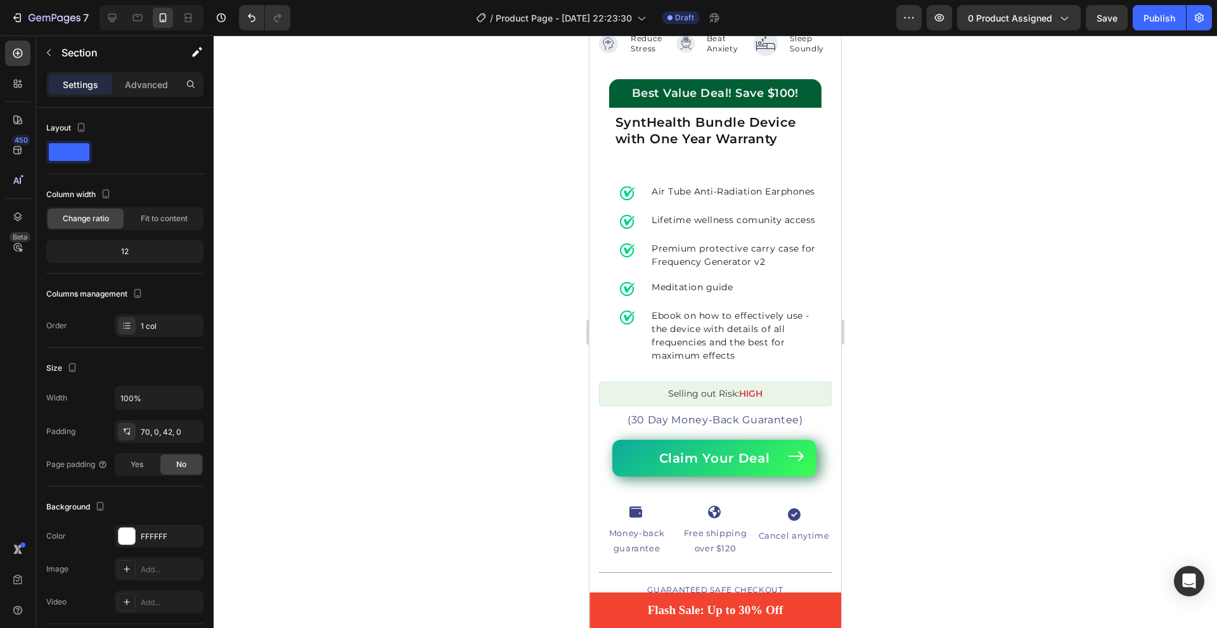
scroll to position [1014, 0]
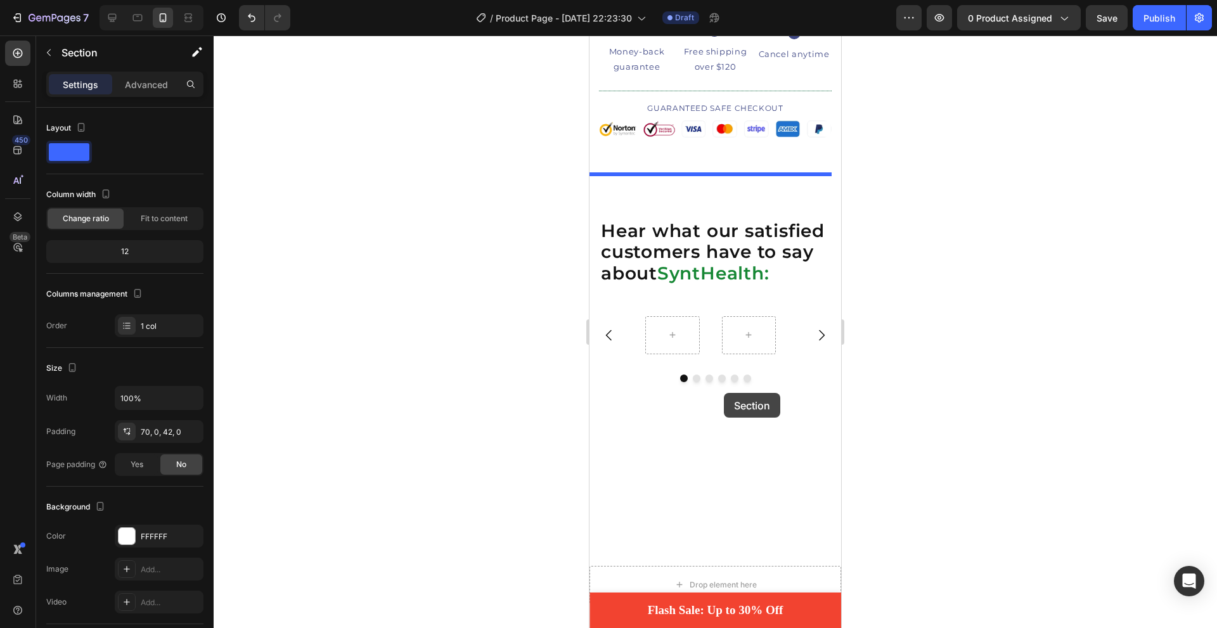
drag, startPoint x: 680, startPoint y: 242, endPoint x: 681, endPoint y: 49, distance: 192.7
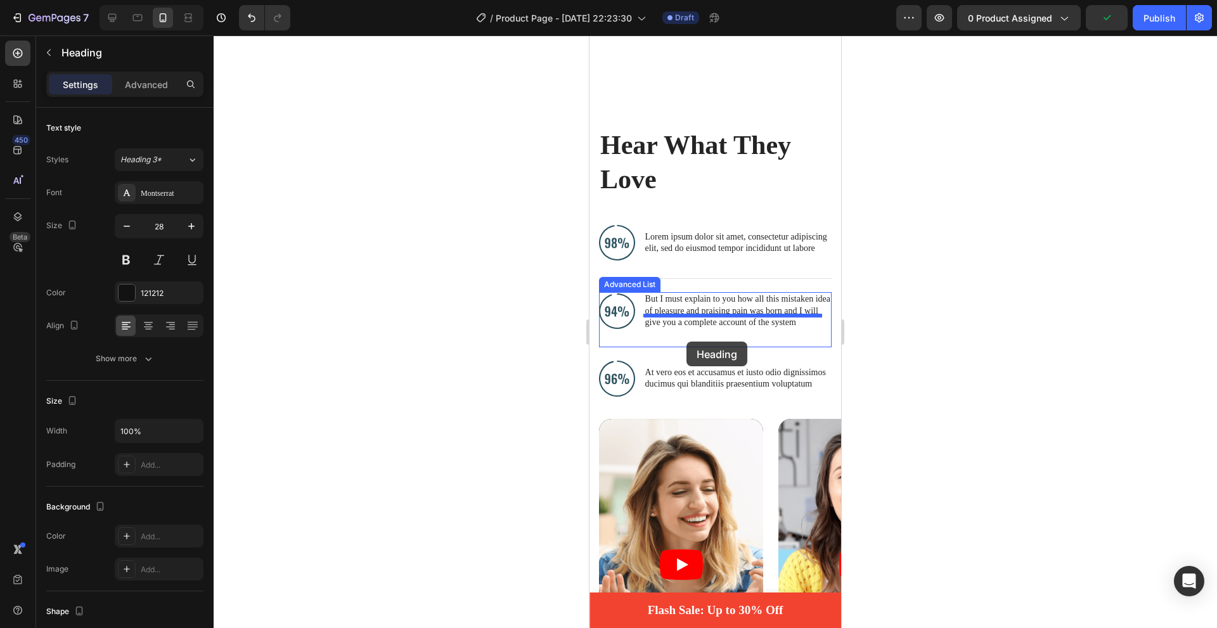
scroll to position [1093, 0]
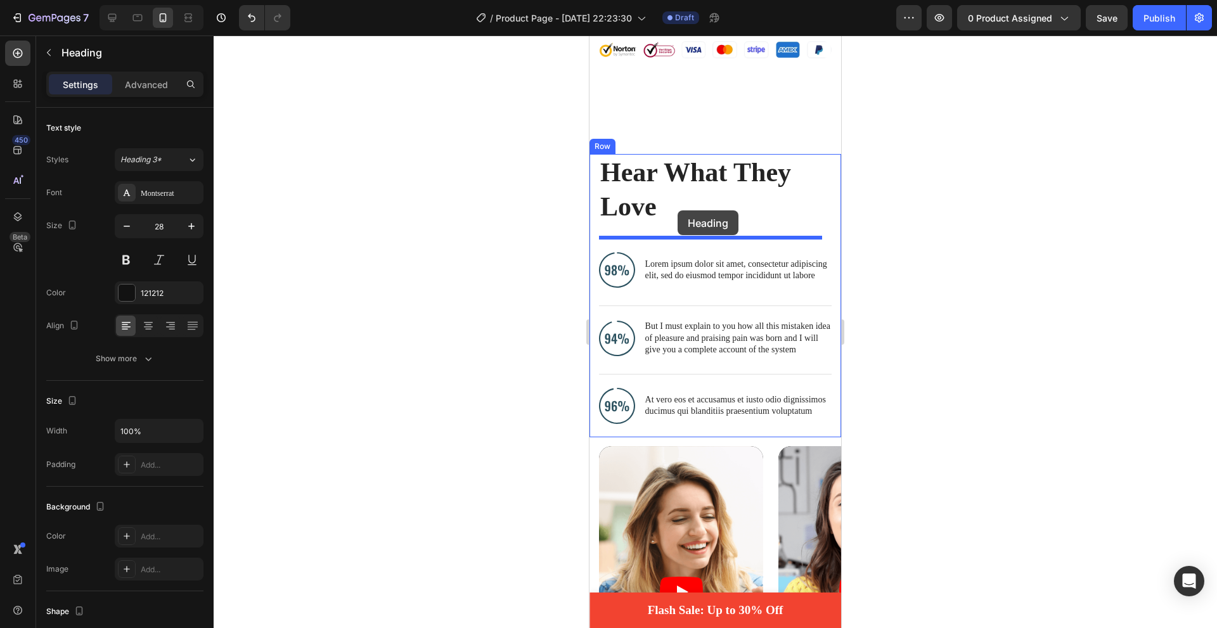
drag, startPoint x: 695, startPoint y: 378, endPoint x: 677, endPoint y: 210, distance: 168.8
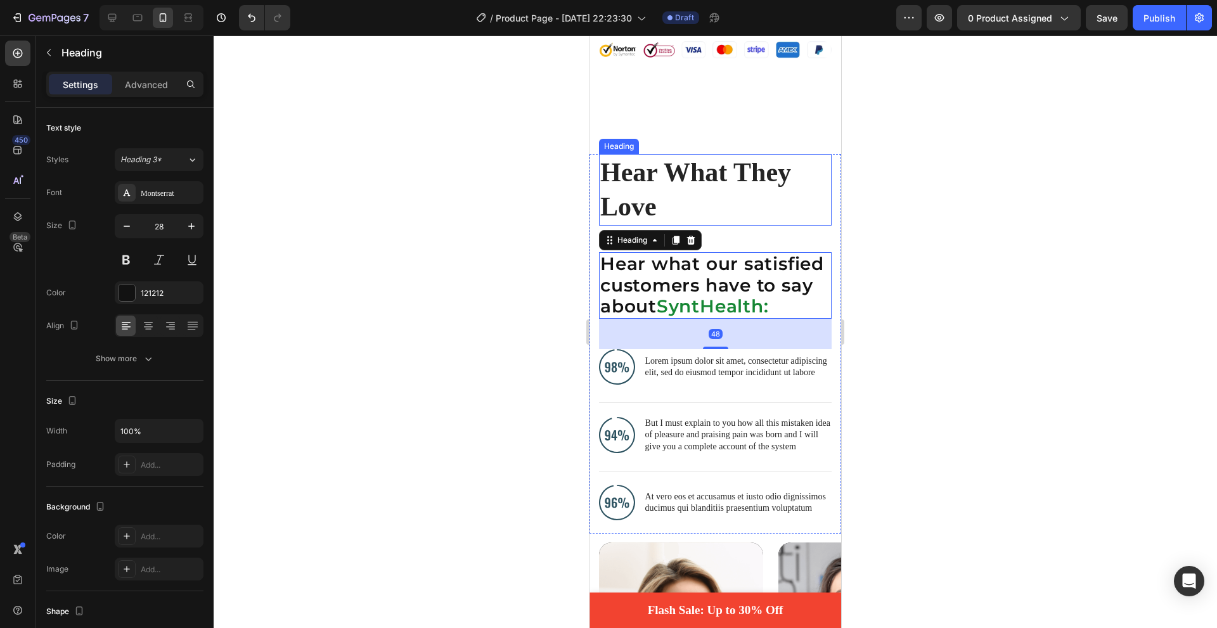
click at [716, 188] on h2 "Hear What They Love" at bounding box center [715, 190] width 233 height 72
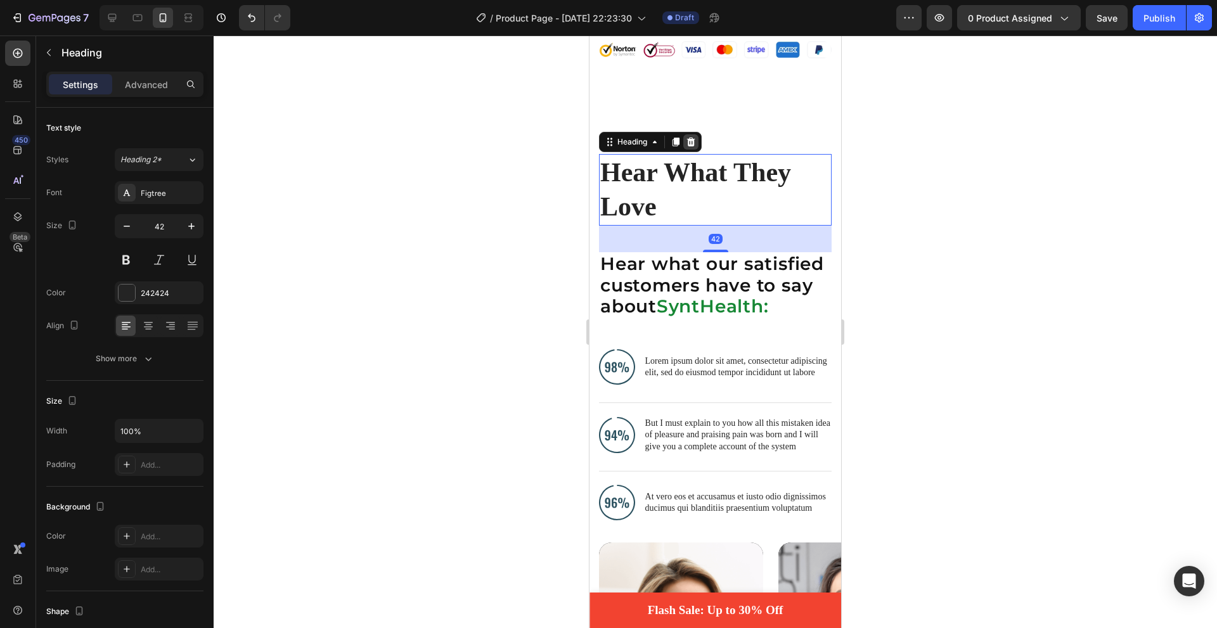
click at [692, 138] on icon at bounding box center [691, 142] width 8 height 9
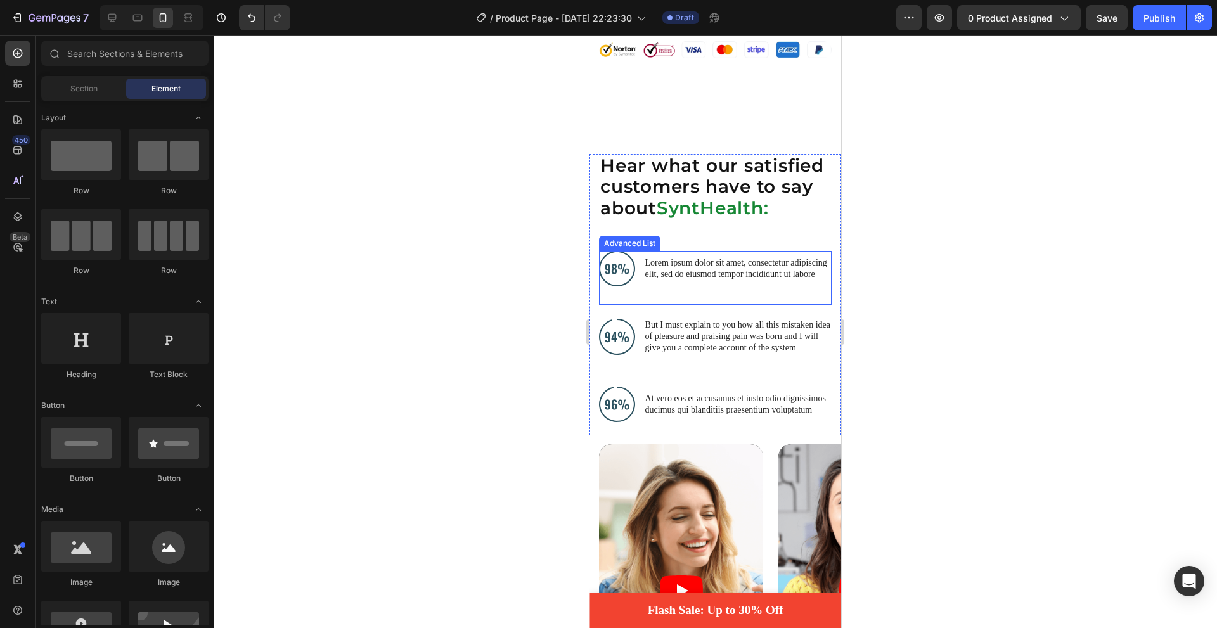
click at [641, 298] on div "Image Lorem ipsum dolor sit amet, consectetur adipiscing elit, sed do eiusmod t…" at bounding box center [715, 278] width 233 height 55
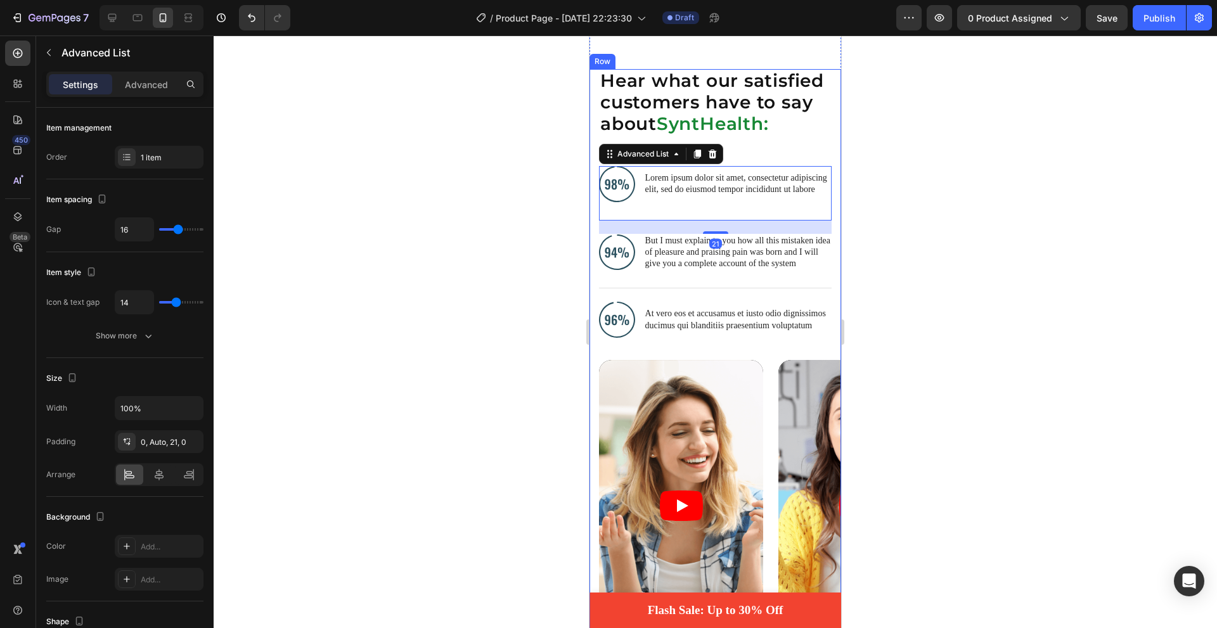
scroll to position [1095, 0]
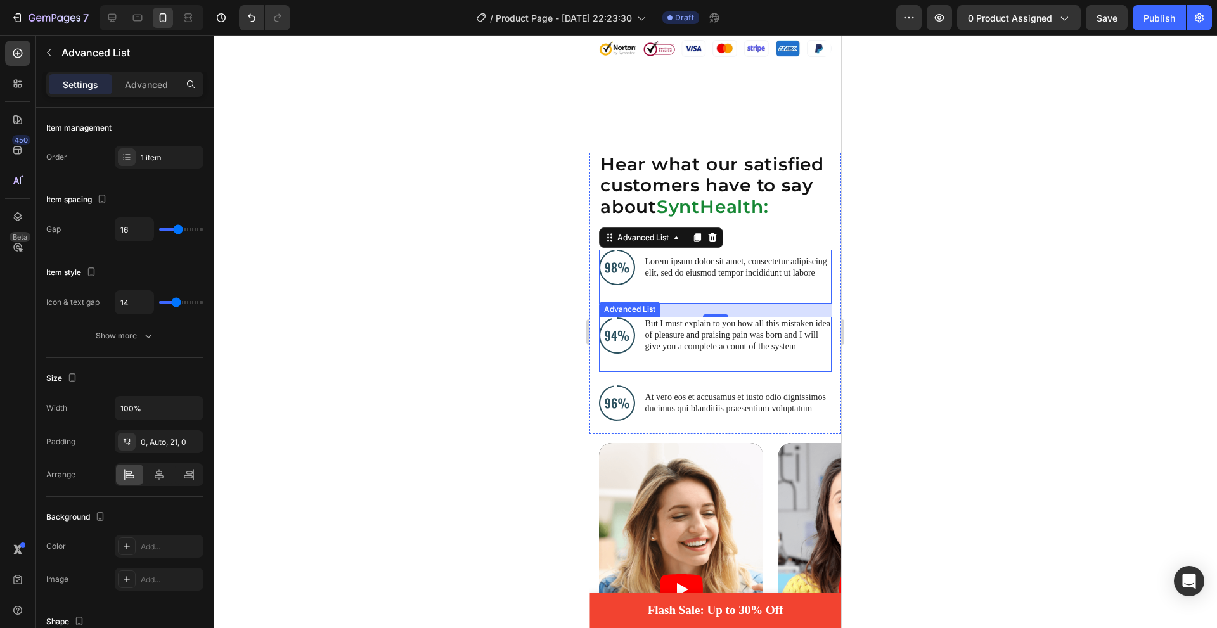
click at [643, 363] on div "Image But I must explain to you how all this mistaken idea of pleasure and prai…" at bounding box center [715, 344] width 233 height 55
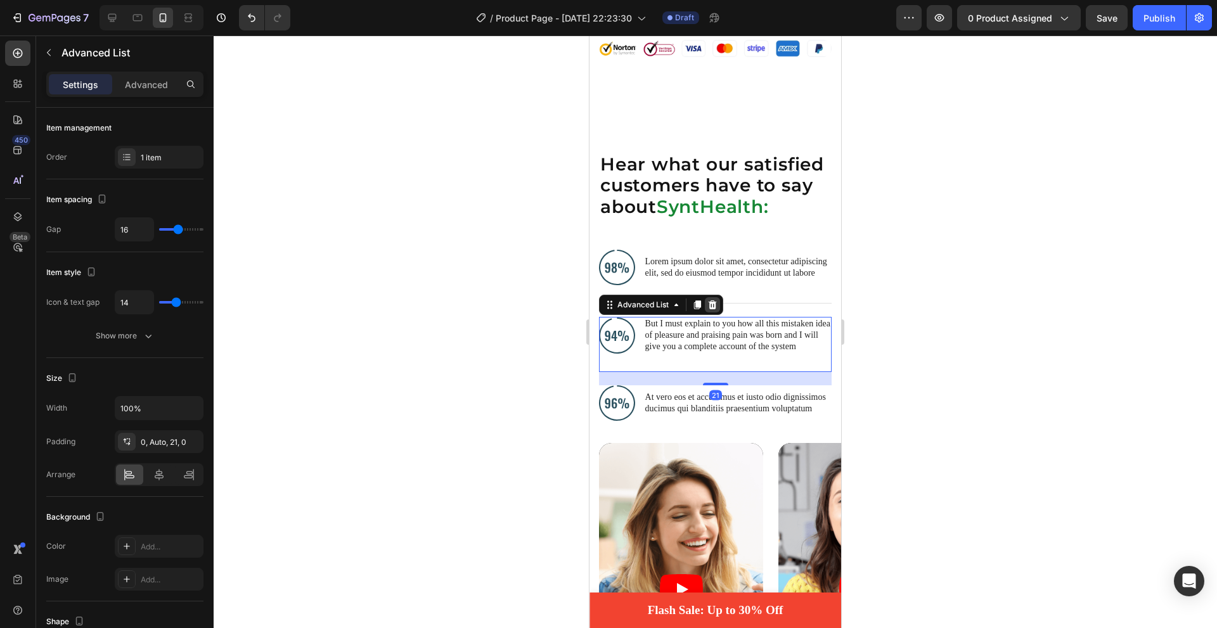
click at [712, 309] on icon at bounding box center [713, 304] width 8 height 9
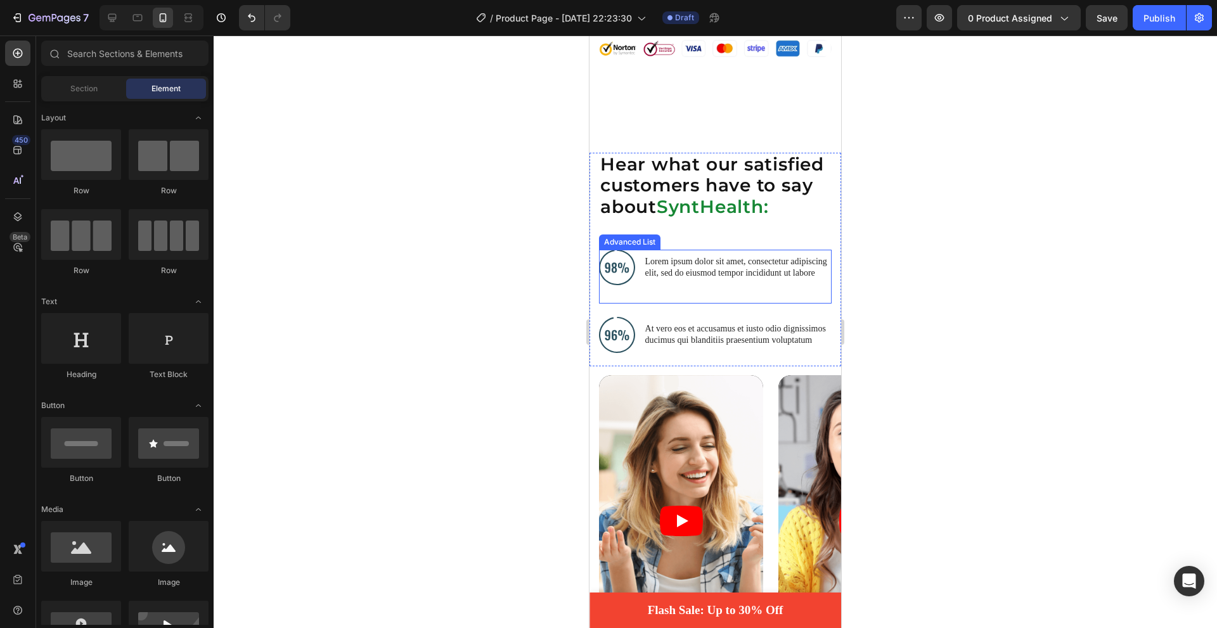
click at [692, 302] on div "Image Lorem ipsum dolor sit amet, consectetur adipiscing elit, sed do eiusmod t…" at bounding box center [715, 277] width 233 height 55
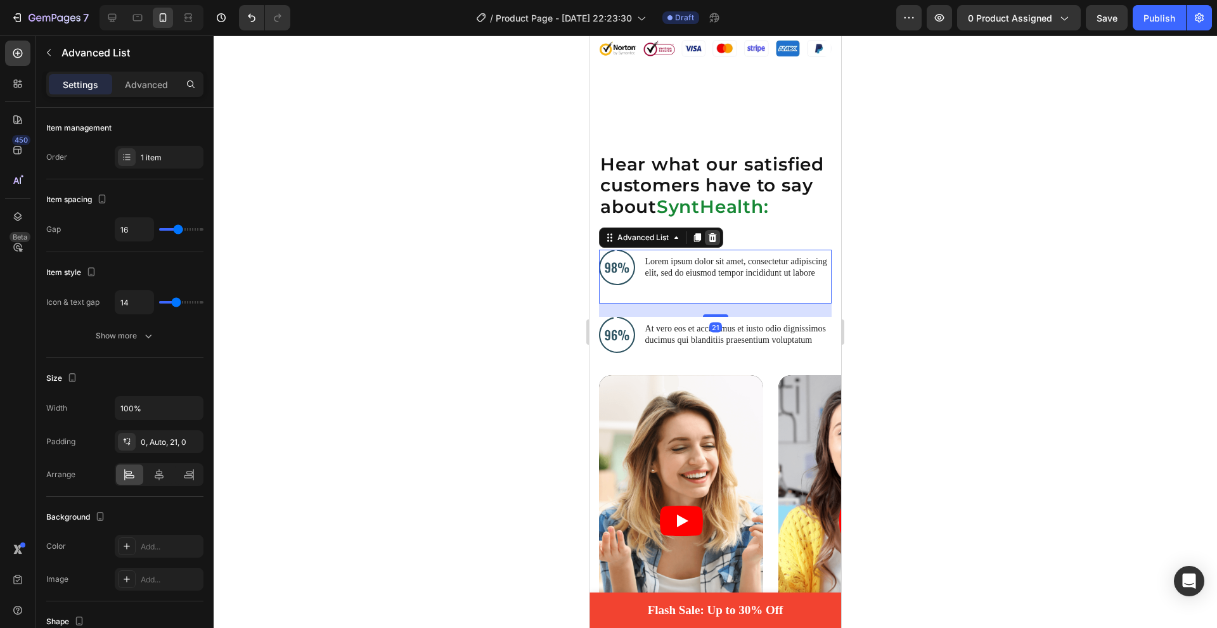
click at [714, 243] on icon at bounding box center [712, 238] width 10 height 10
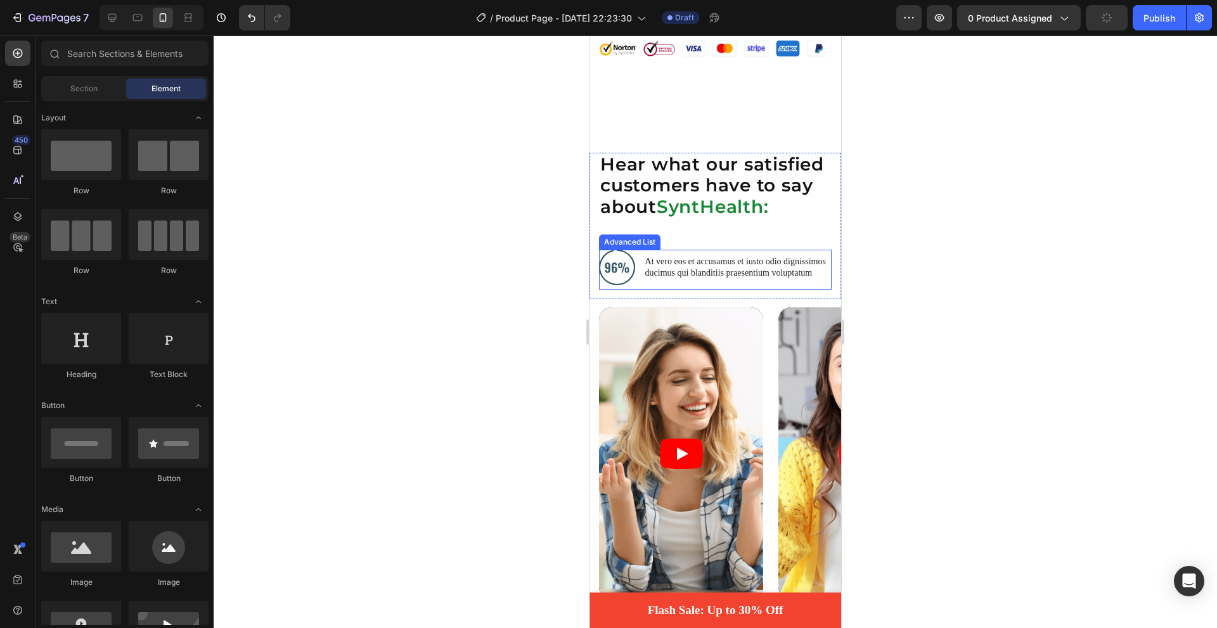
click at [639, 285] on li "Image At vero eos et accusamus et iusto odio dignissimos ducimus qui blanditiis…" at bounding box center [715, 268] width 233 height 36
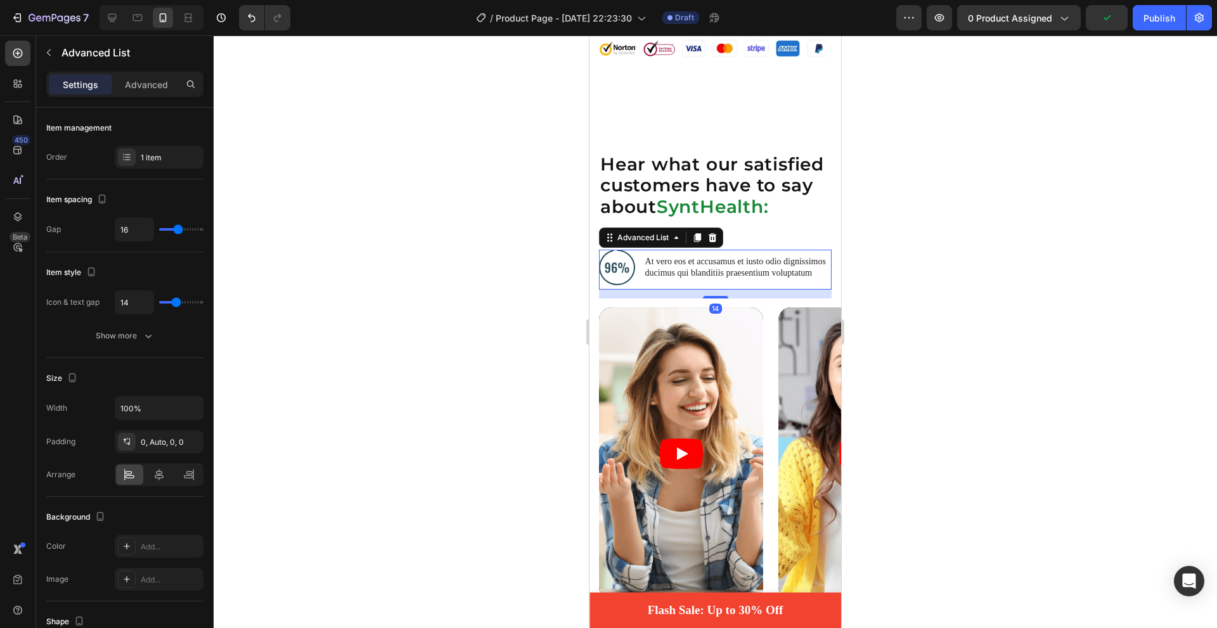
click at [716, 234] on div "Advanced List" at bounding box center [661, 238] width 124 height 20
click at [716, 240] on icon at bounding box center [712, 238] width 10 height 10
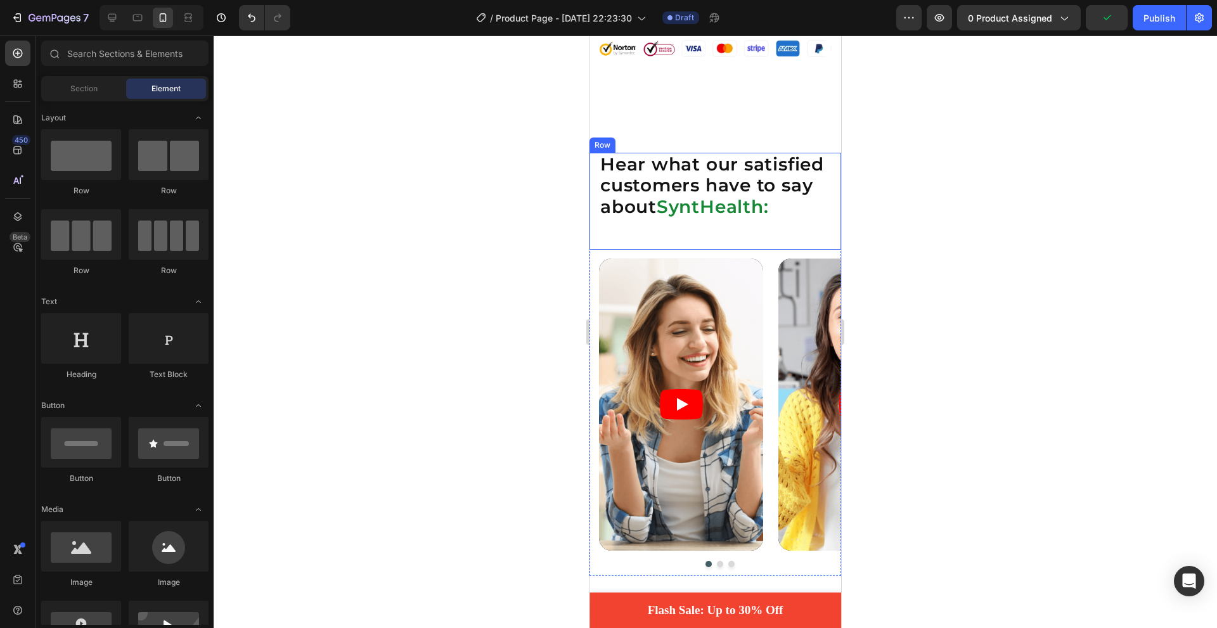
click at [700, 235] on div "Hear what our satisfied customers have to say about SyntHealth: Heading" at bounding box center [715, 201] width 233 height 97
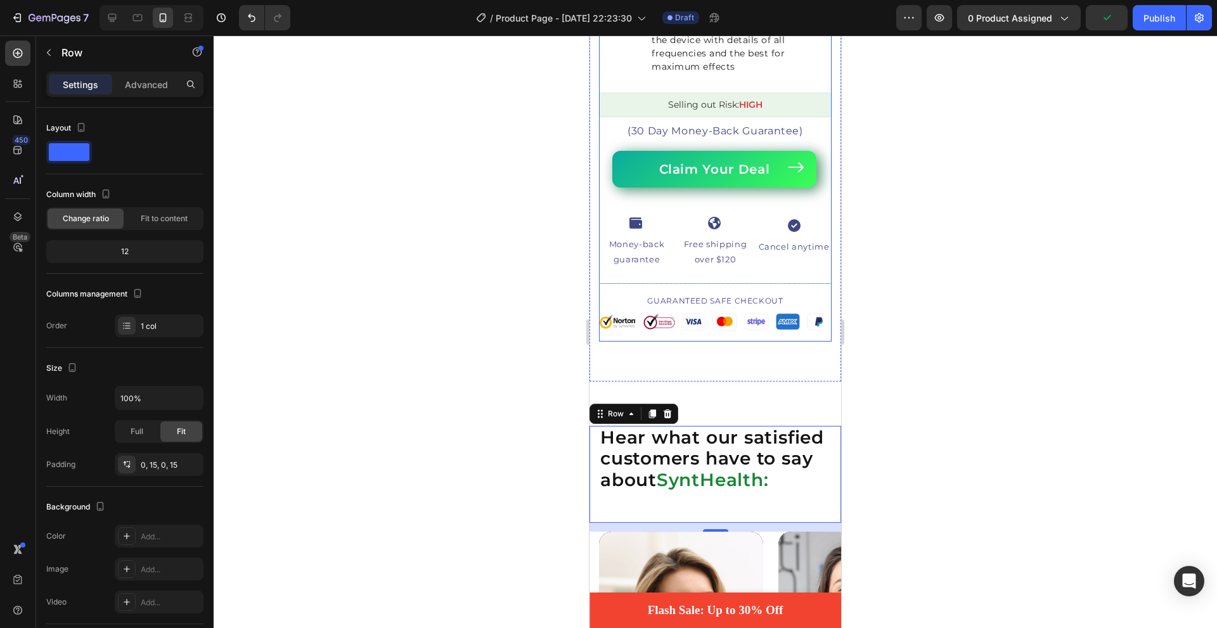
scroll to position [843, 0]
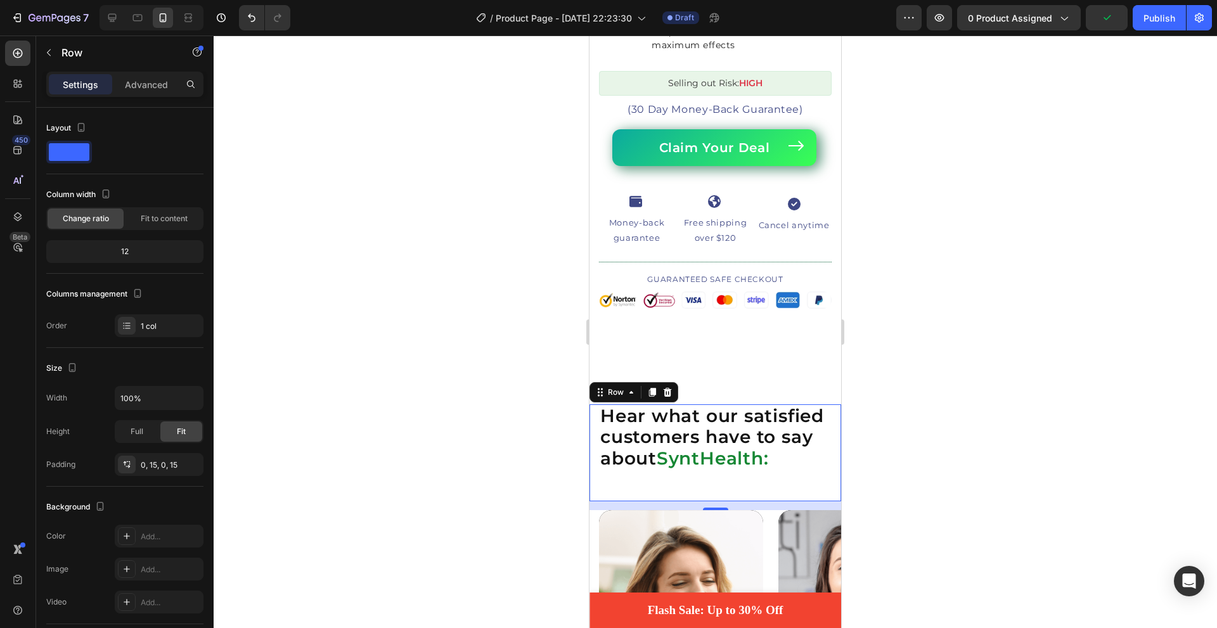
click at [1029, 158] on div at bounding box center [715, 331] width 1003 height 593
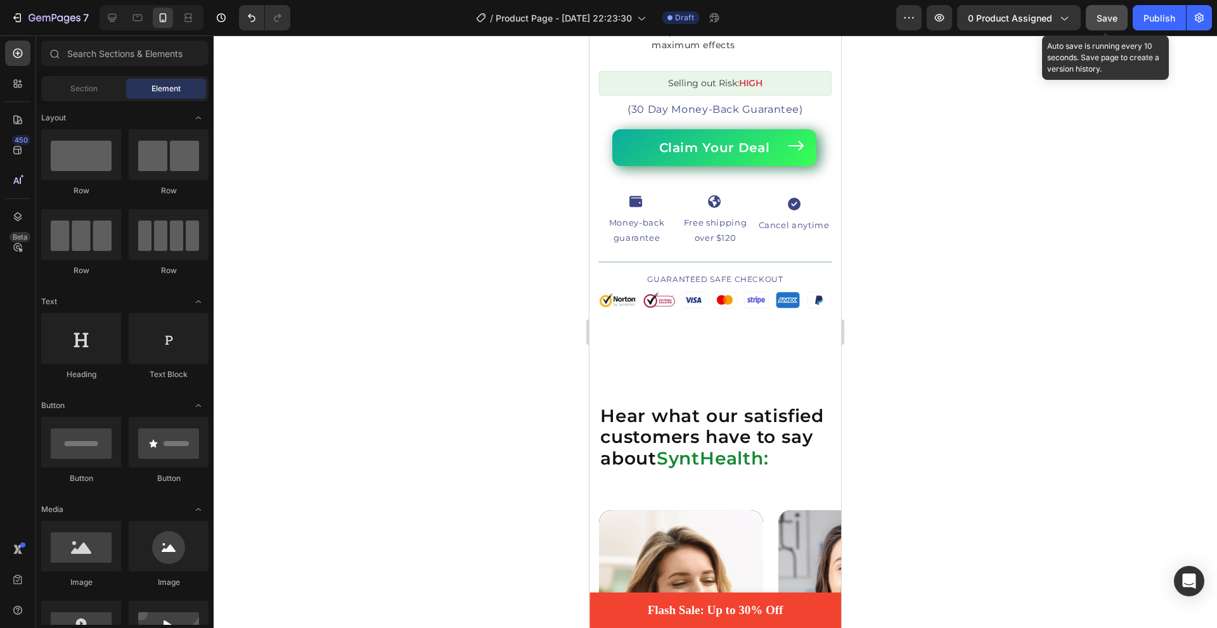
click at [1099, 17] on span "Save" at bounding box center [1106, 18] width 21 height 11
